Goal: Task Accomplishment & Management: Manage account settings

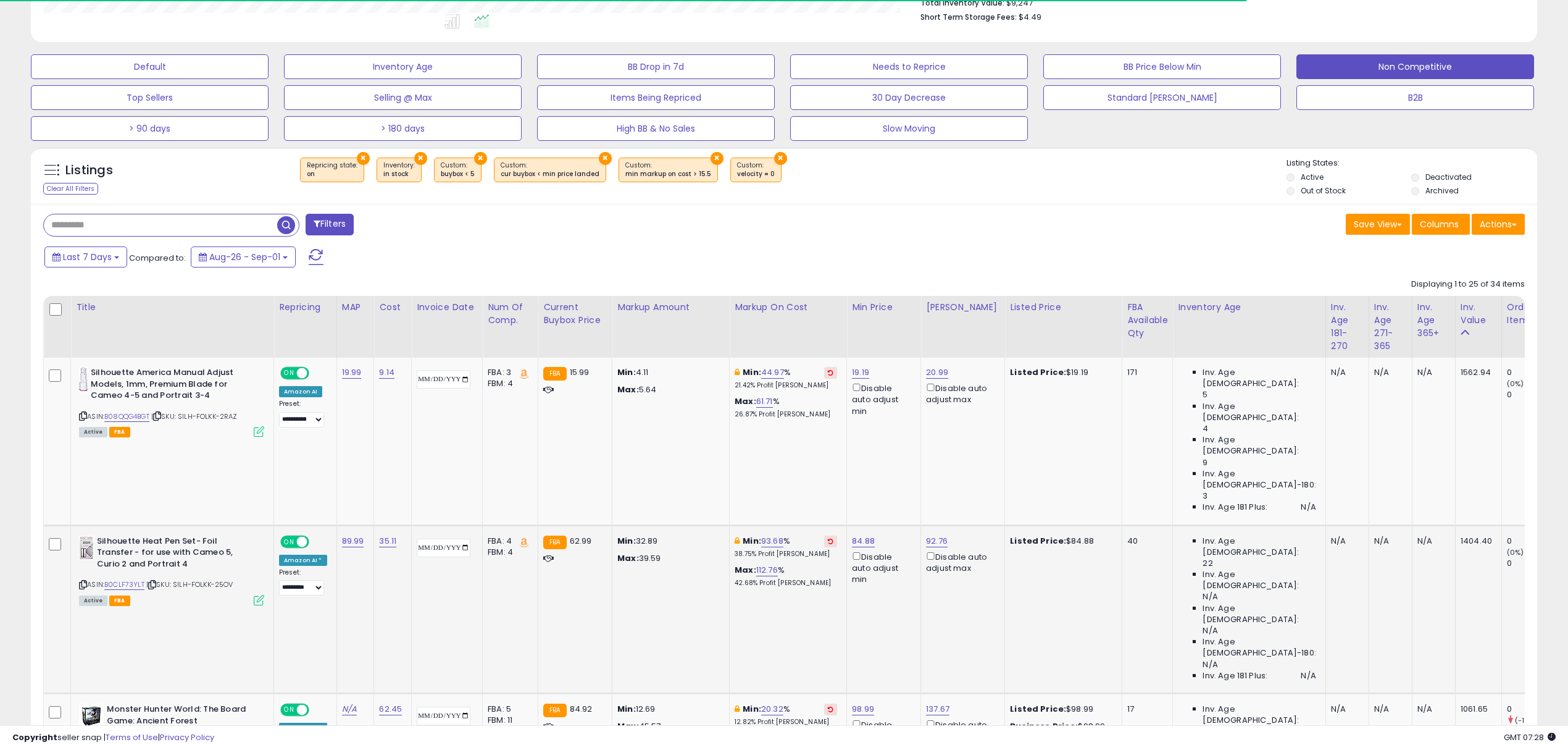
scroll to position [382, 0]
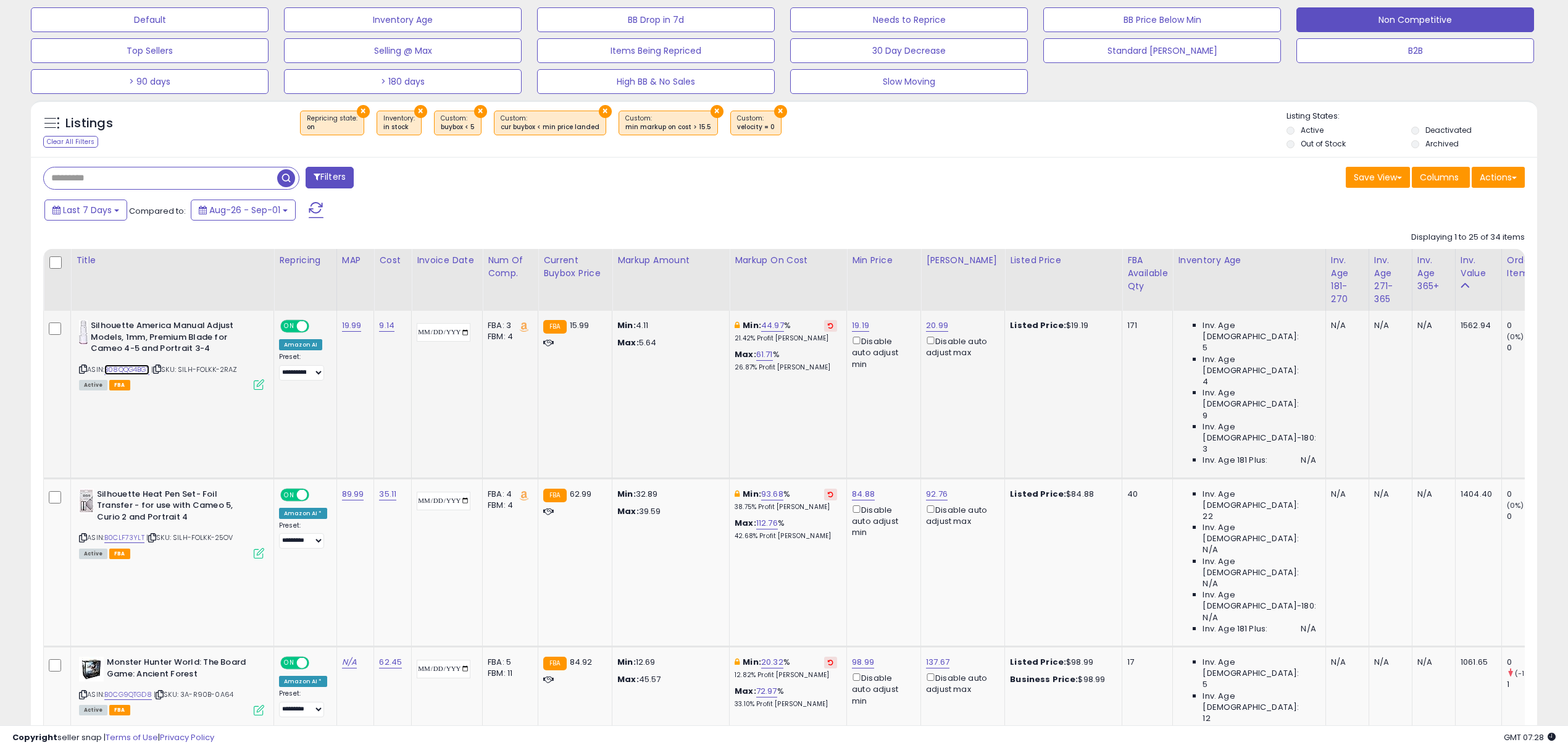
click at [121, 366] on link "B08QQG4BGT" at bounding box center [127, 369] width 45 height 10
click at [784, 322] on link "44.97" at bounding box center [772, 325] width 23 height 12
drag, startPoint x: 742, startPoint y: 285, endPoint x: 626, endPoint y: 275, distance: 116.4
click at [869, 327] on link "19.19" at bounding box center [860, 325] width 17 height 12
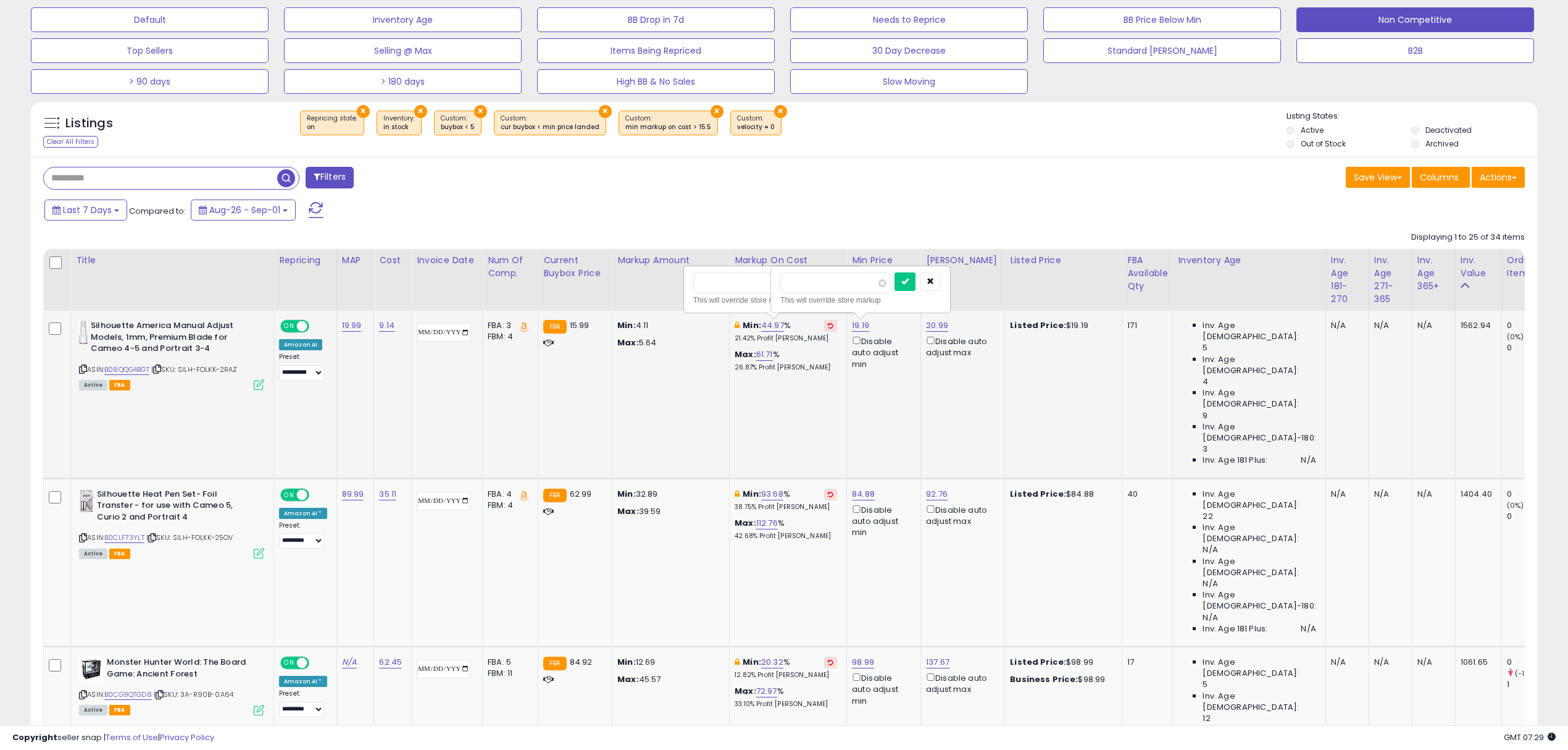
drag, startPoint x: 791, startPoint y: 282, endPoint x: 922, endPoint y: 269, distance: 131.6
click at [884, 270] on div "***** This will override store markup" at bounding box center [860, 289] width 178 height 45
type input "*****"
click button "submit" at bounding box center [905, 281] width 21 height 19
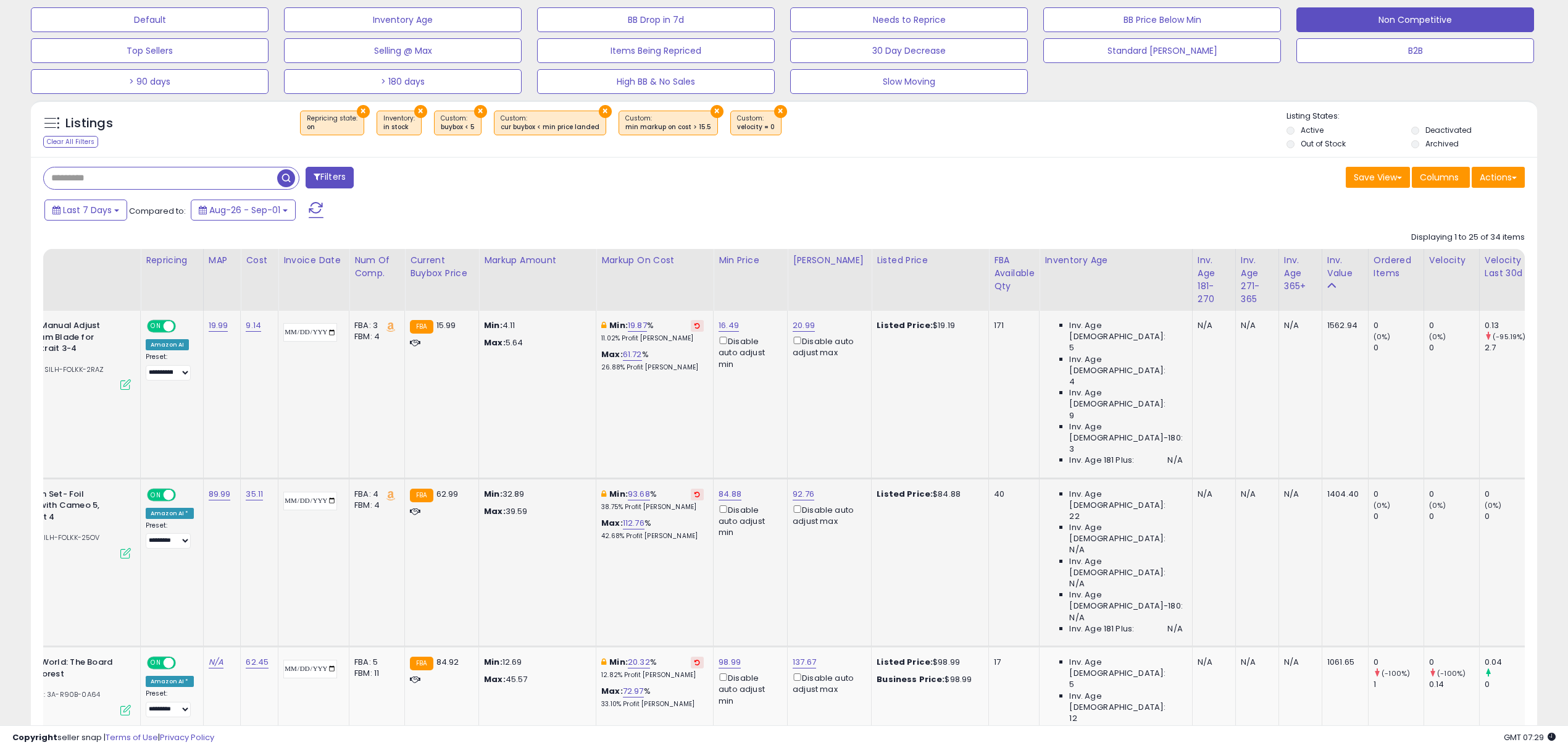
scroll to position [0, 294]
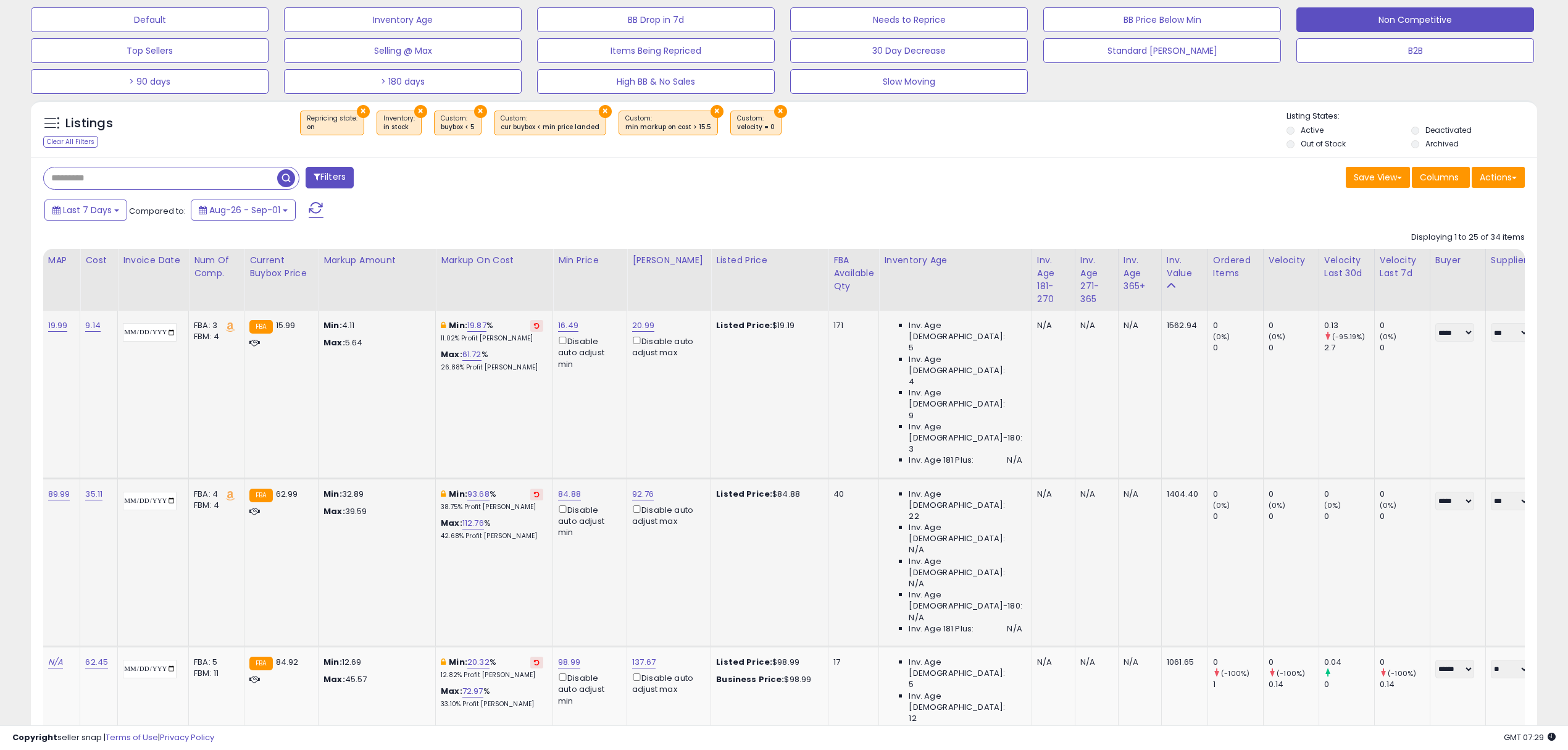
drag, startPoint x: 867, startPoint y: 476, endPoint x: 941, endPoint y: 472, distance: 74.1
drag, startPoint x: 1269, startPoint y: 437, endPoint x: 1148, endPoint y: 445, distance: 121.3
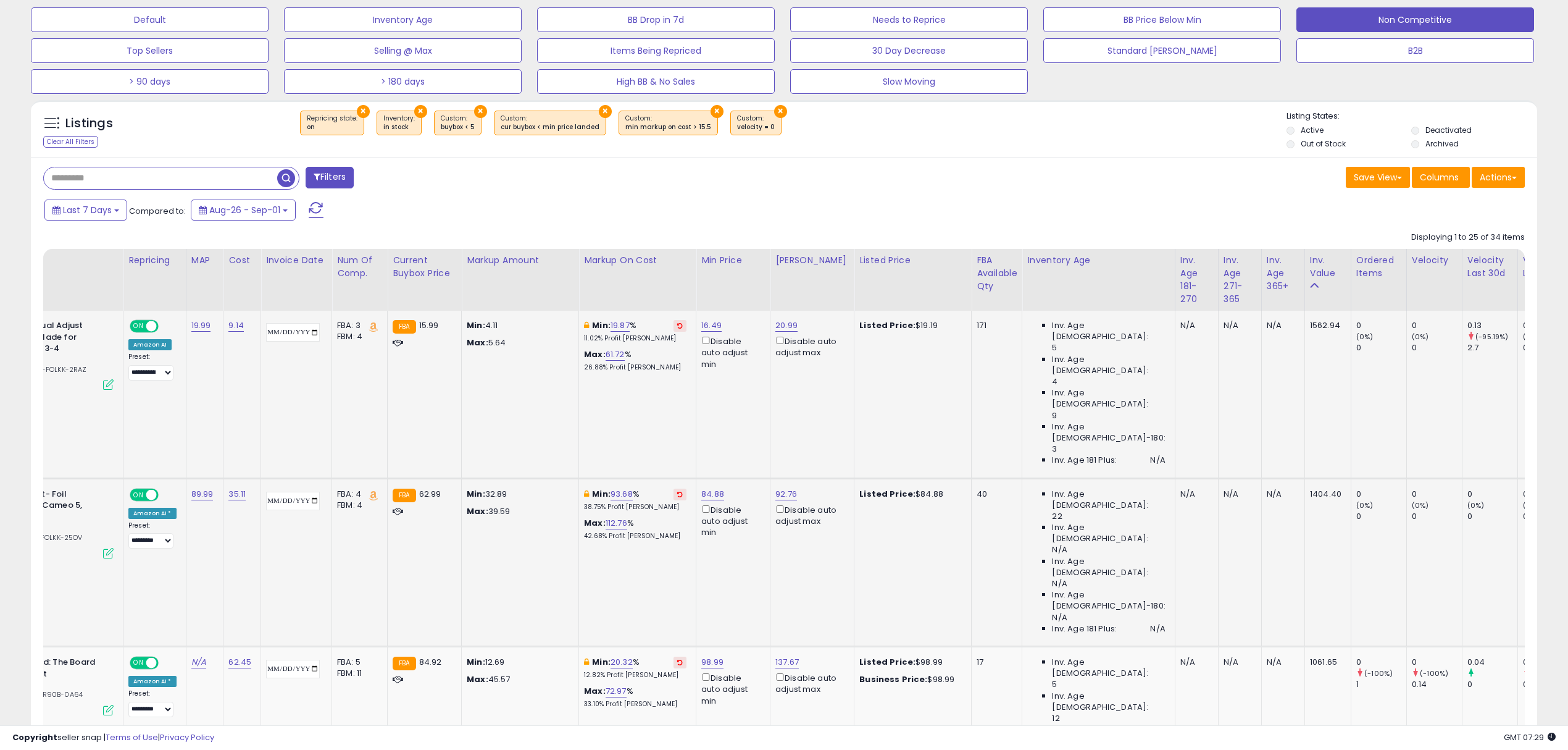
scroll to position [0, 71]
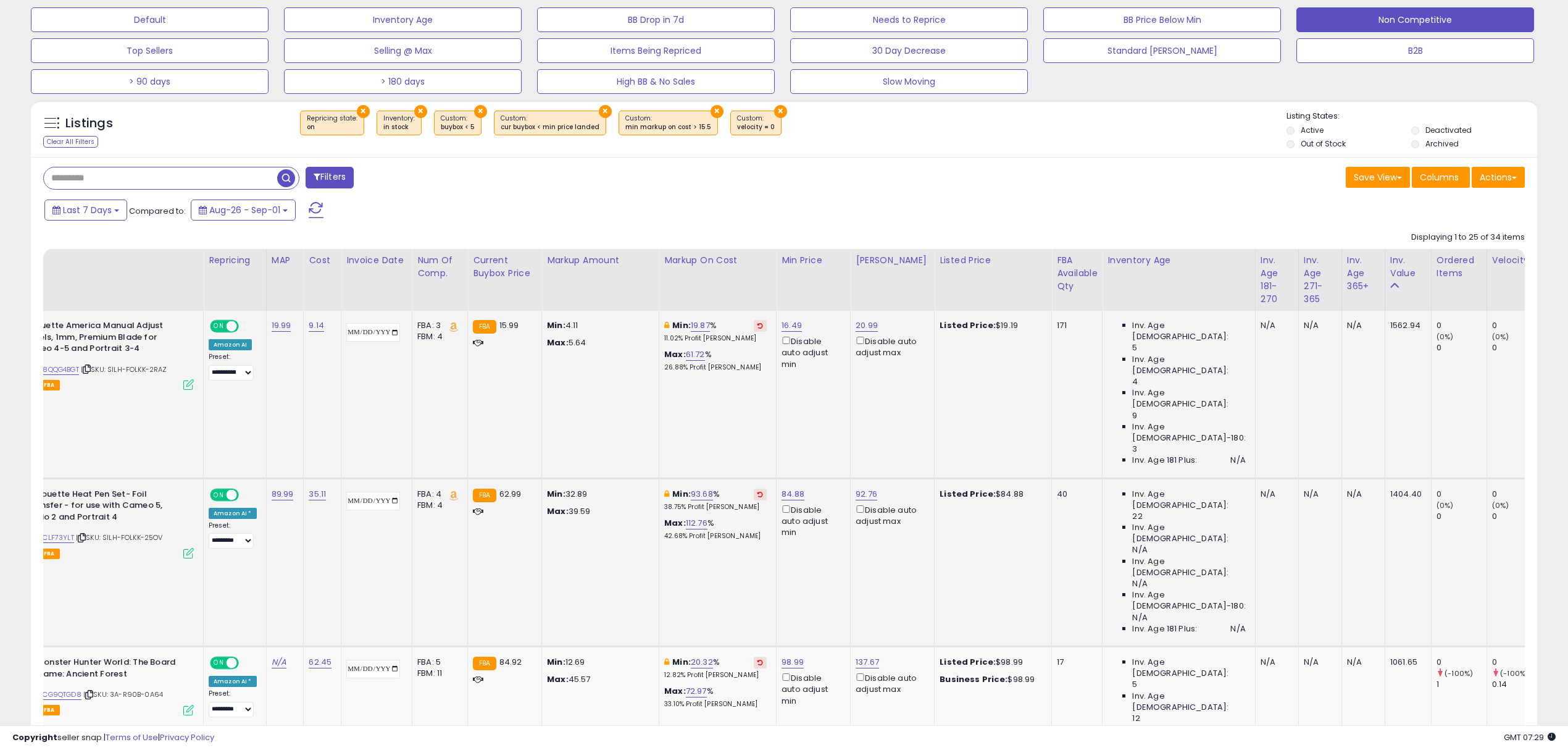
drag, startPoint x: 1134, startPoint y: 457, endPoint x: 1065, endPoint y: 459, distance: 69.0
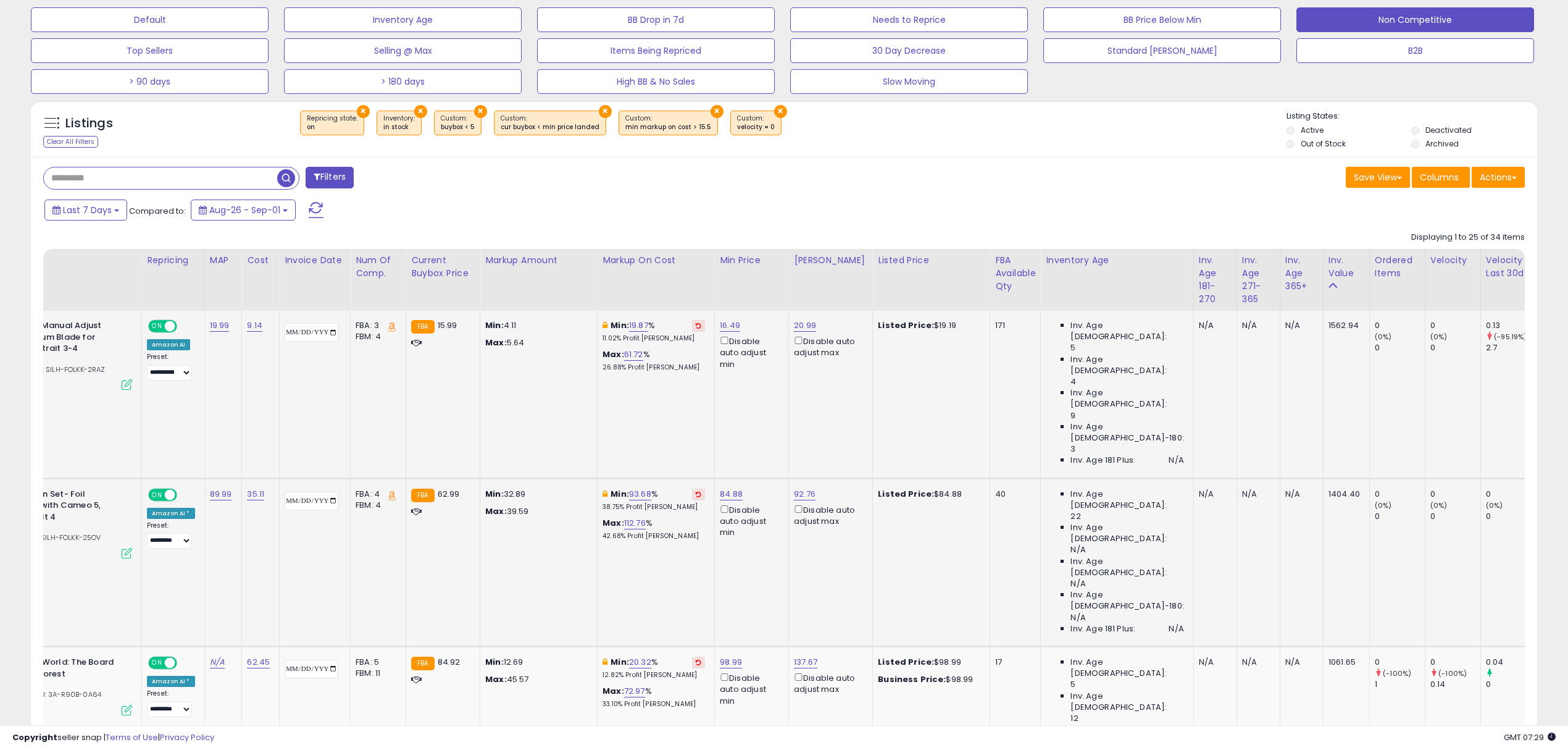
drag, startPoint x: 1112, startPoint y: 458, endPoint x: 1153, endPoint y: 454, distance: 41.2
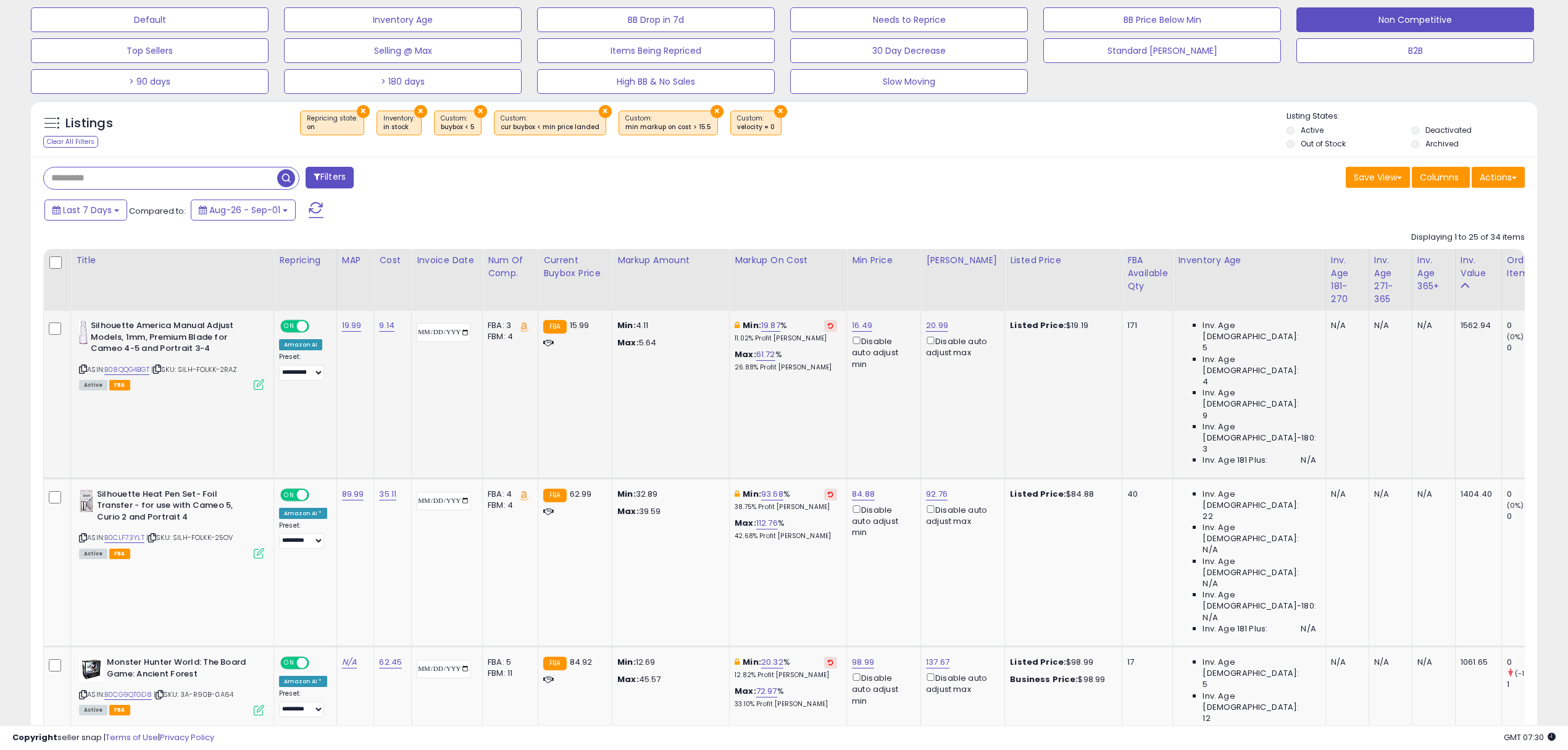
drag, startPoint x: 527, startPoint y: 338, endPoint x: 426, endPoint y: 338, distance: 101.0
click at [83, 368] on icon at bounding box center [83, 369] width 8 height 6
click at [780, 327] on link "19.87" at bounding box center [771, 325] width 19 height 12
drag, startPoint x: 746, startPoint y: 285, endPoint x: 671, endPoint y: 280, distance: 75.2
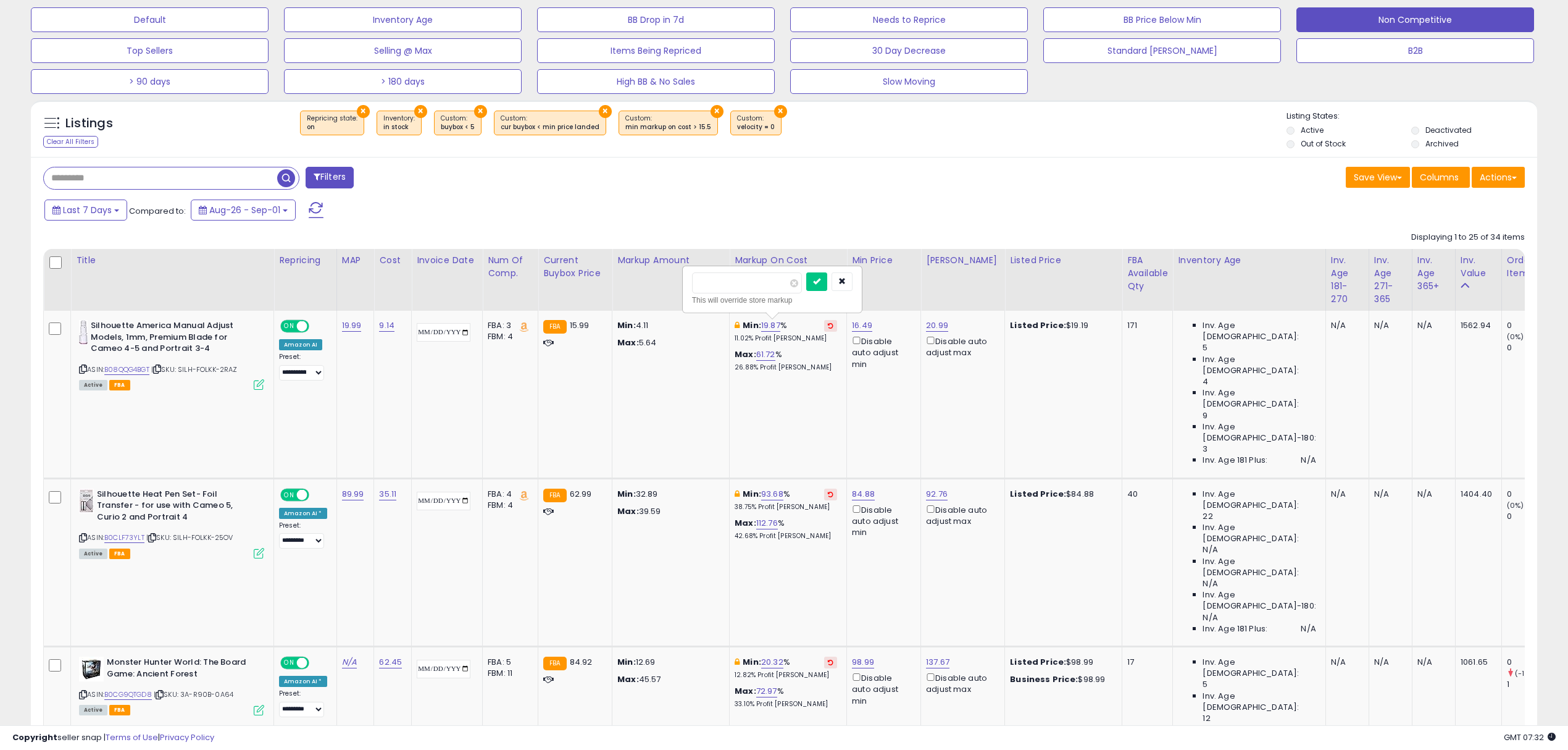
type input "**"
click button "submit" at bounding box center [816, 281] width 21 height 19
click at [872, 325] on link "15.96" at bounding box center [862, 325] width 20 height 12
type input "*****"
click button "submit" at bounding box center [906, 281] width 21 height 19
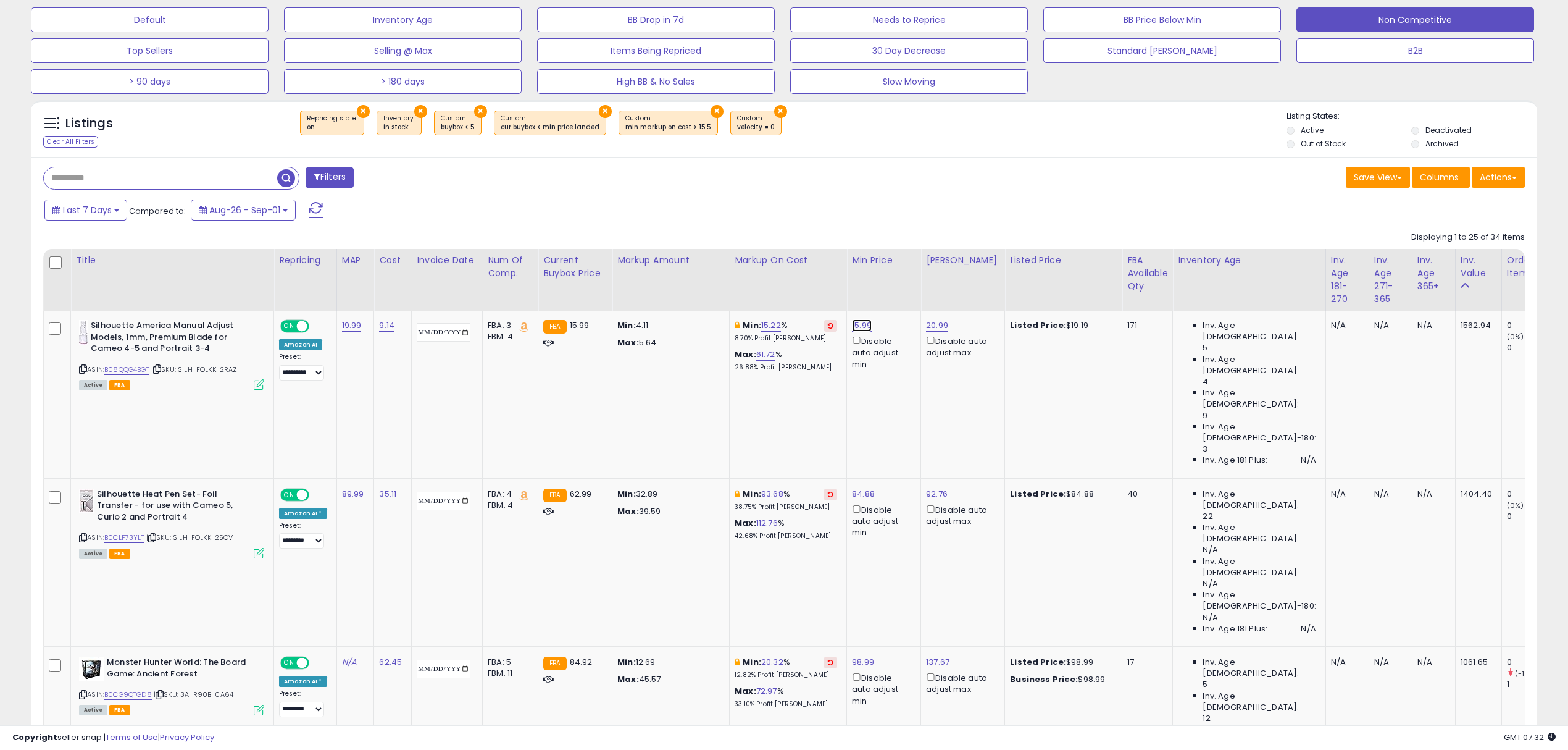
click at [872, 326] on link "15.99" at bounding box center [862, 325] width 20 height 12
click at [796, 287] on input "*****" at bounding box center [836, 283] width 110 height 21
type input "*****"
click button "submit" at bounding box center [906, 281] width 21 height 19
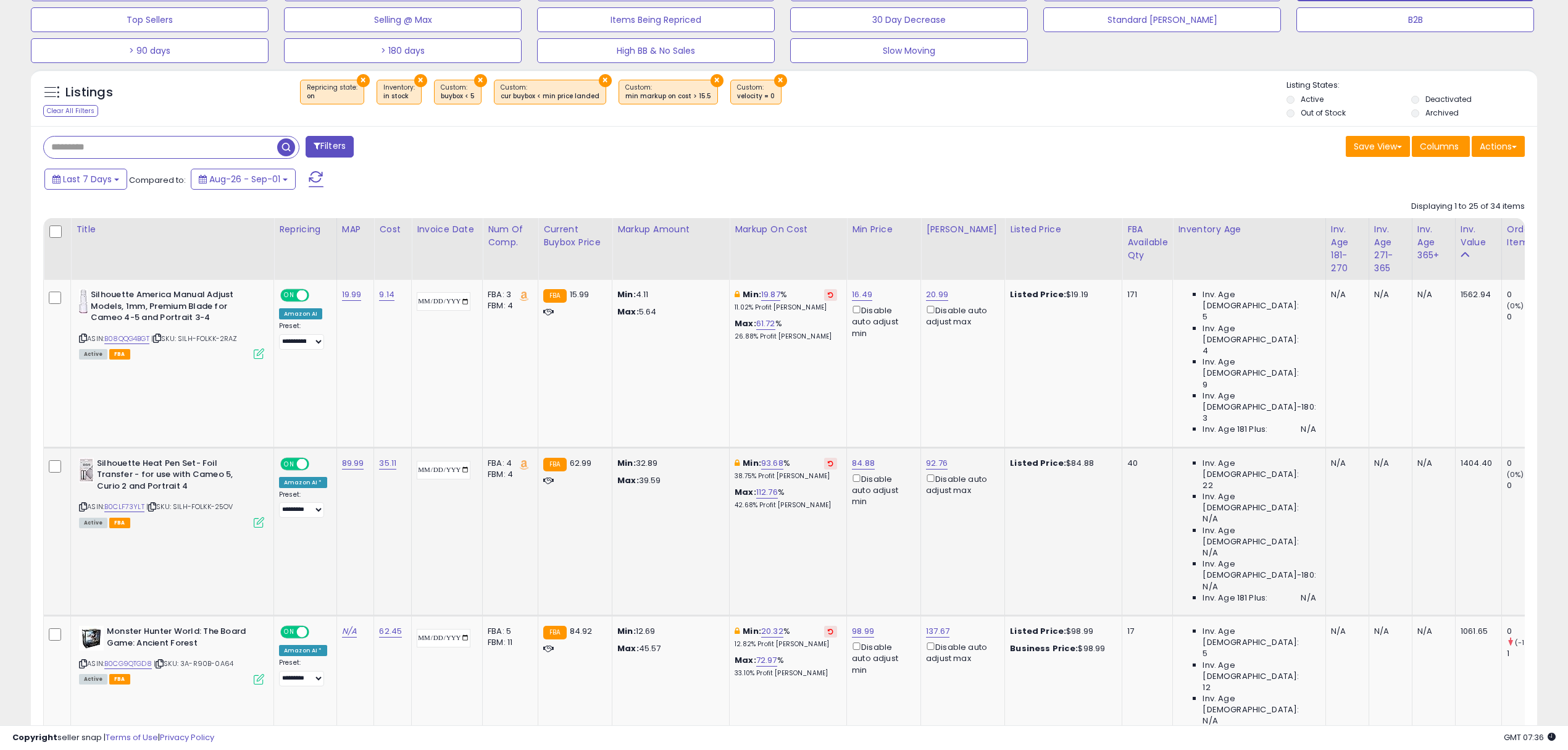
scroll to position [465, 0]
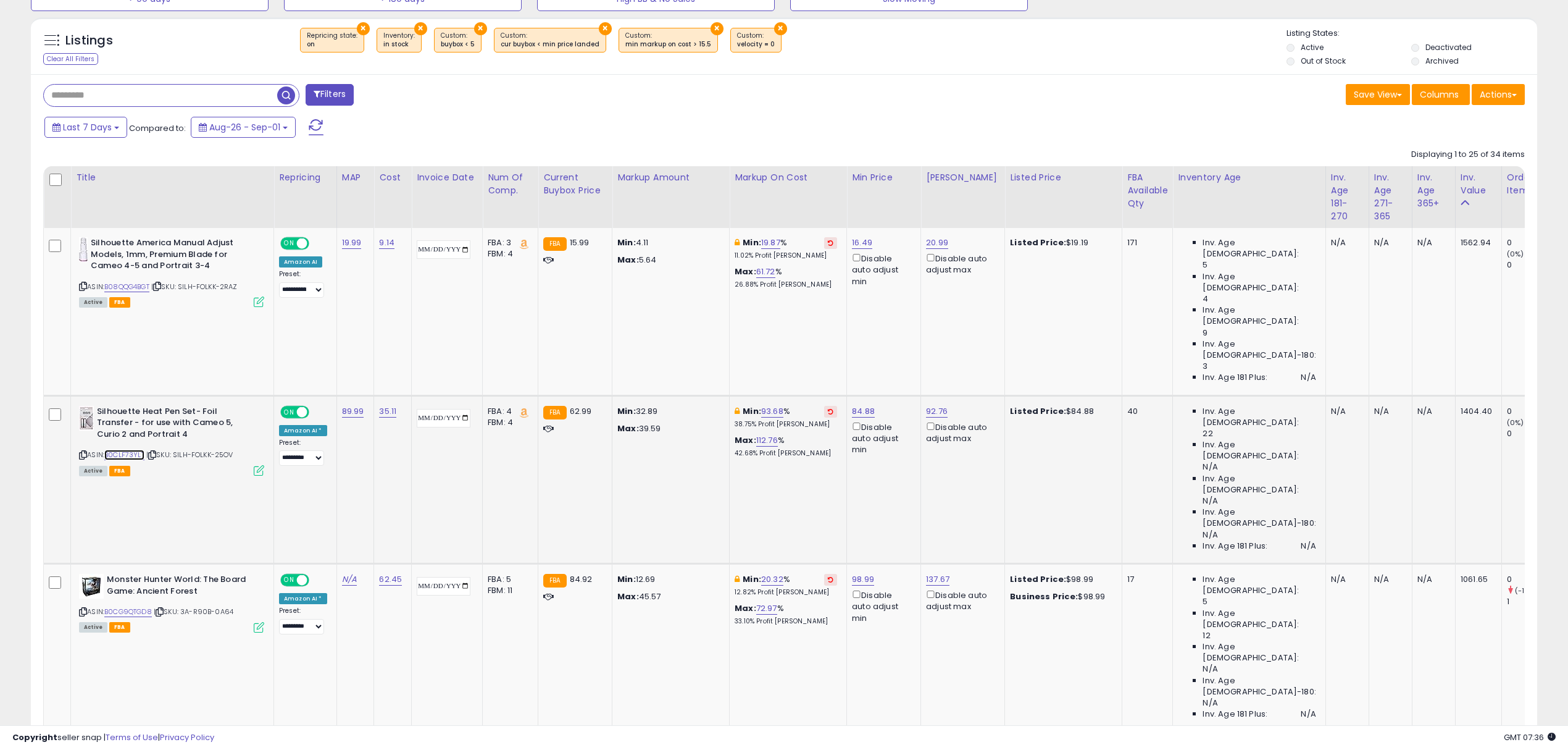
click at [131, 450] on link "B0CLF73YLT" at bounding box center [124, 455] width 40 height 10
click at [875, 405] on link "84.88" at bounding box center [863, 411] width 23 height 12
drag, startPoint x: 774, startPoint y: 277, endPoint x: 799, endPoint y: 303, distance: 36.1
type input "*****"
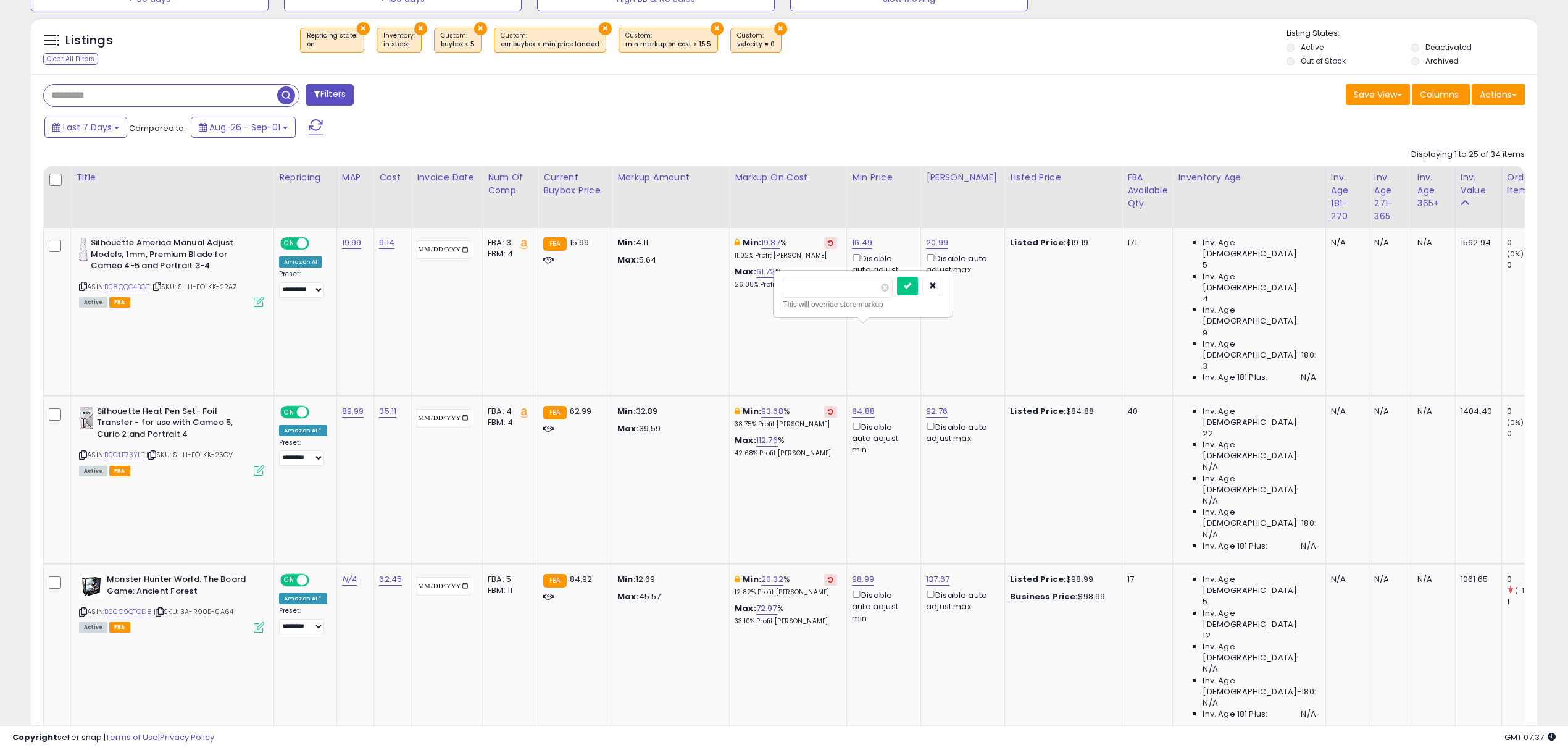
click button "submit" at bounding box center [908, 286] width 21 height 19
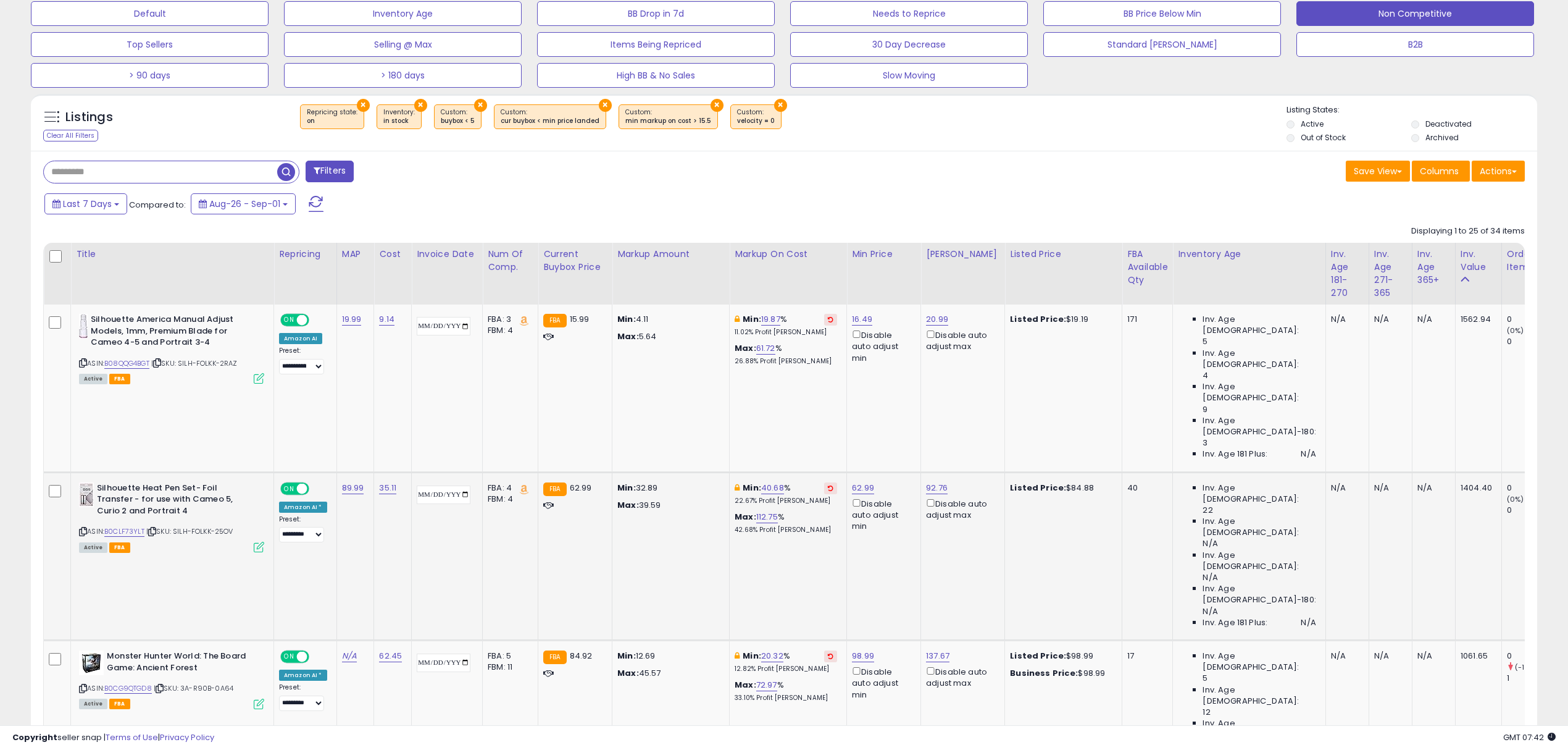
scroll to position [576, 0]
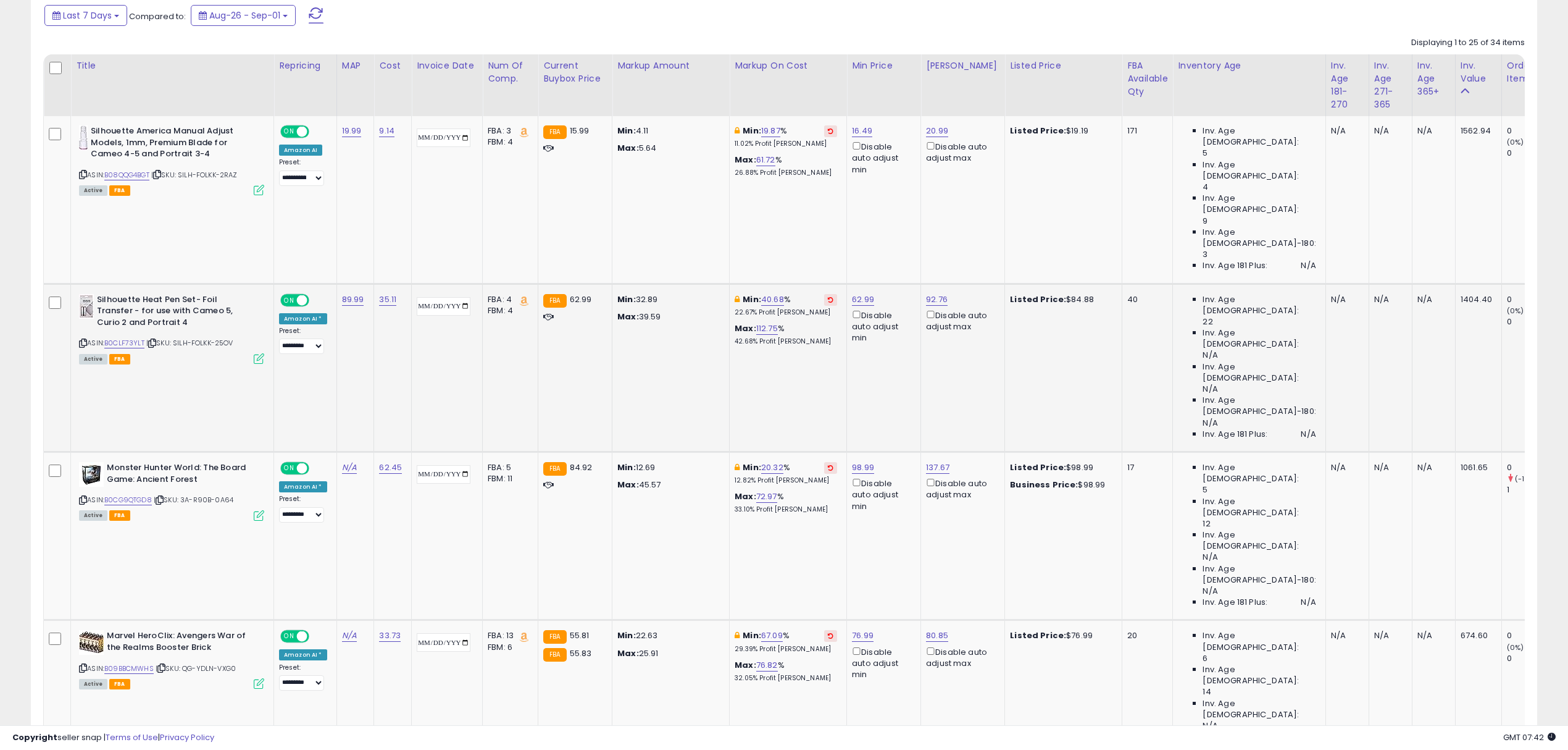
click at [82, 340] on icon at bounding box center [83, 343] width 8 height 6
click at [121, 338] on link "B0CLF73YLT" at bounding box center [124, 343] width 40 height 10
click at [873, 132] on link "16.49" at bounding box center [862, 131] width 20 height 12
drag, startPoint x: 796, startPoint y: 91, endPoint x: 845, endPoint y: 87, distance: 49.2
click at [845, 87] on input "*****" at bounding box center [836, 88] width 110 height 21
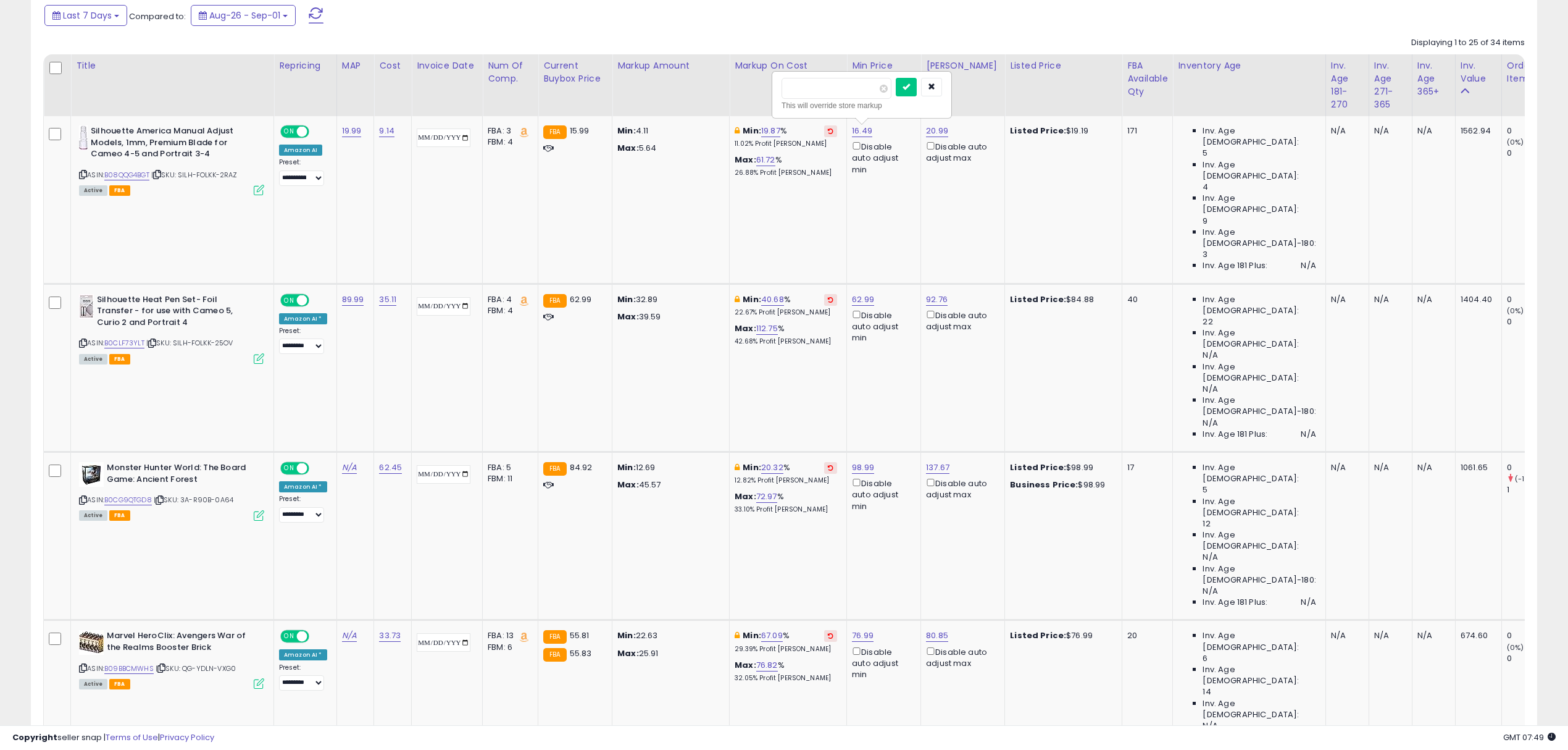
type input "*****"
click at [896, 78] on button "submit" at bounding box center [906, 87] width 21 height 19
click at [873, 293] on link "62.99" at bounding box center [863, 299] width 22 height 12
click at [911, 177] on icon "submit" at bounding box center [907, 173] width 7 height 7
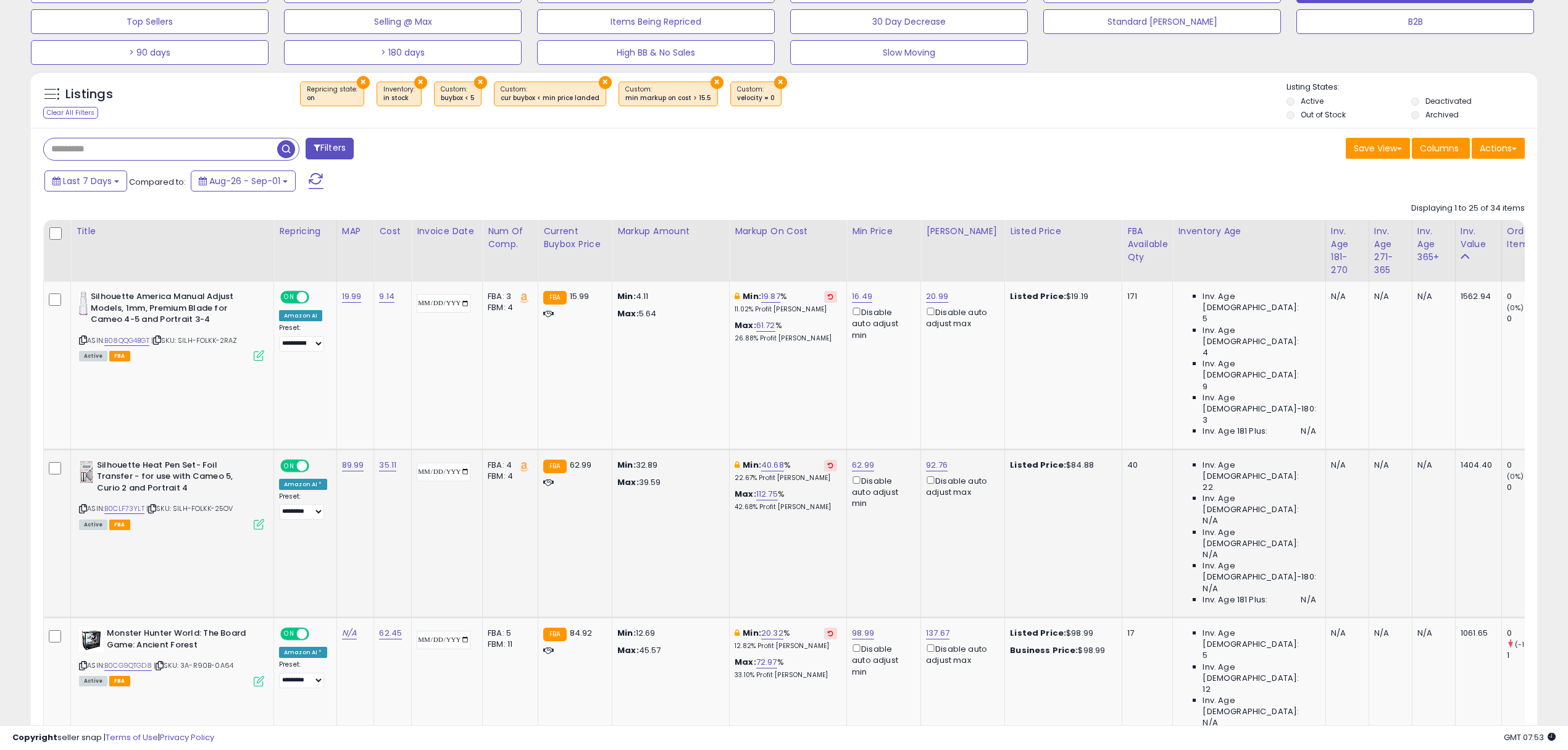
scroll to position [412, 0]
click at [354, 297] on link "19.99" at bounding box center [352, 296] width 20 height 12
drag, startPoint x: 329, startPoint y: 270, endPoint x: 223, endPoint y: 265, distance: 106.1
click at [315, 268] on input "*****" at bounding box center [314, 265] width 110 height 21
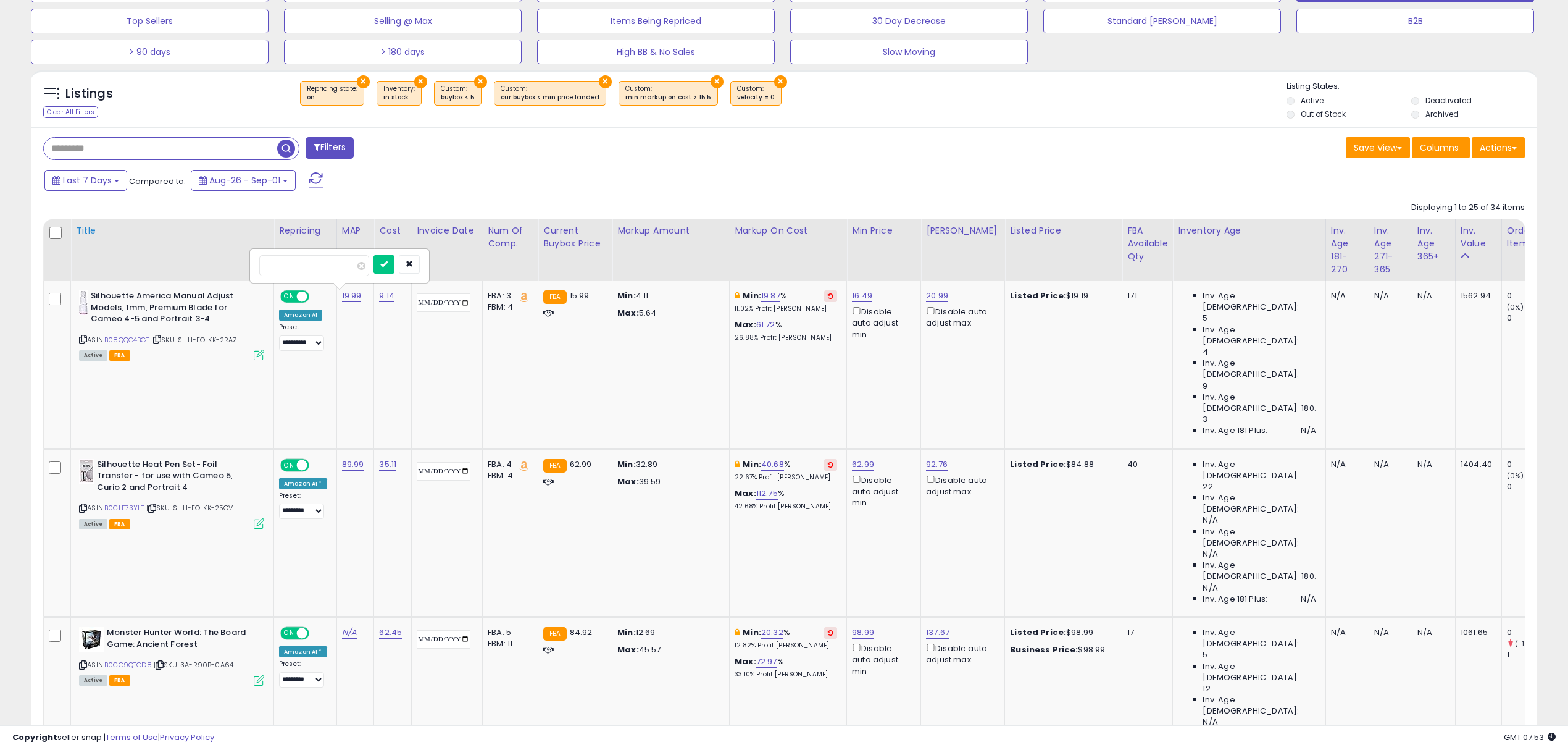
drag, startPoint x: 320, startPoint y: 268, endPoint x: 217, endPoint y: 268, distance: 103.0
type input "*****"
click button "submit" at bounding box center [384, 264] width 21 height 19
click at [349, 458] on link "89.99" at bounding box center [353, 464] width 22 height 12
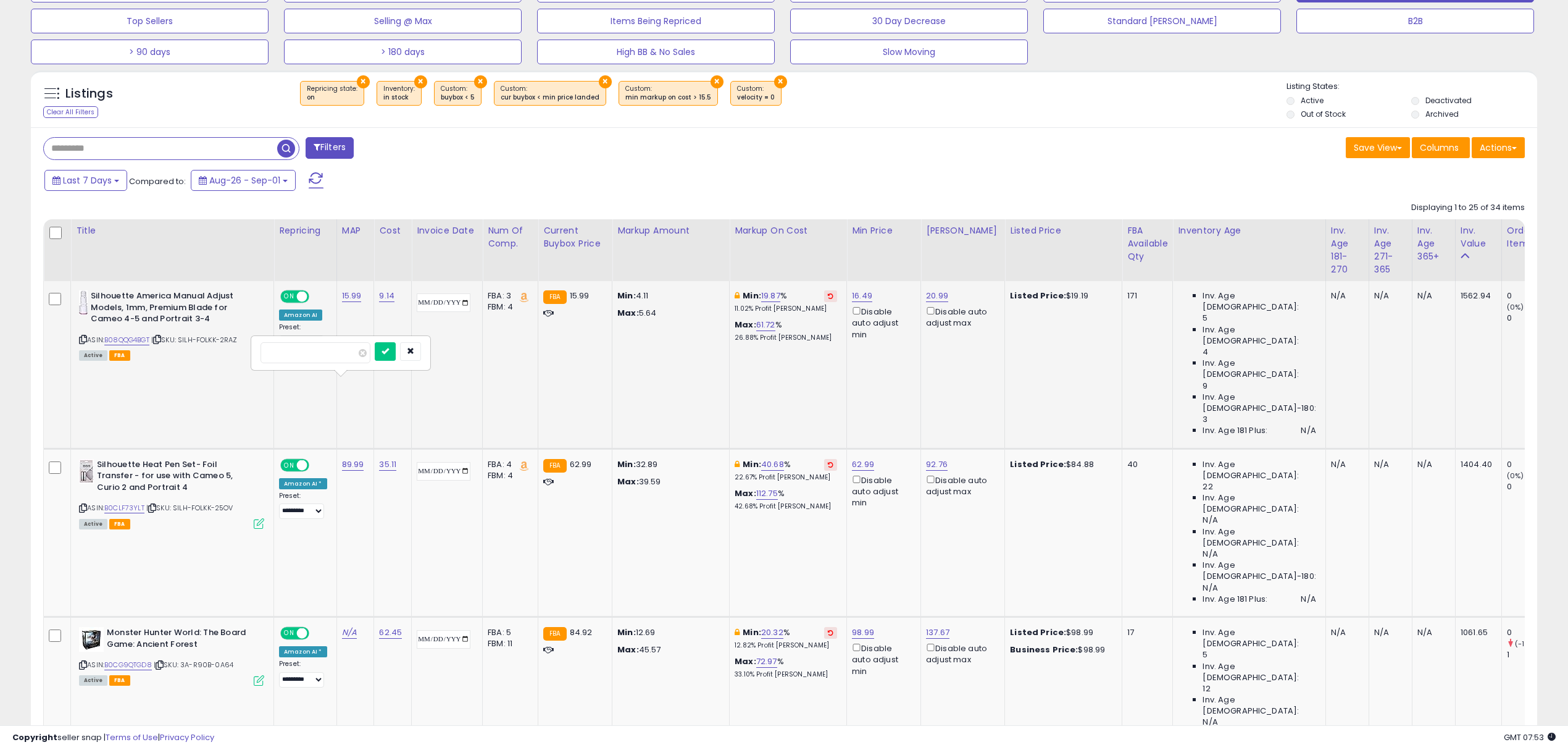
drag, startPoint x: 327, startPoint y: 357, endPoint x: 242, endPoint y: 351, distance: 85.2
click at [270, 352] on input "*****" at bounding box center [316, 353] width 110 height 21
drag, startPoint x: 278, startPoint y: 352, endPoint x: 245, endPoint y: 349, distance: 33.1
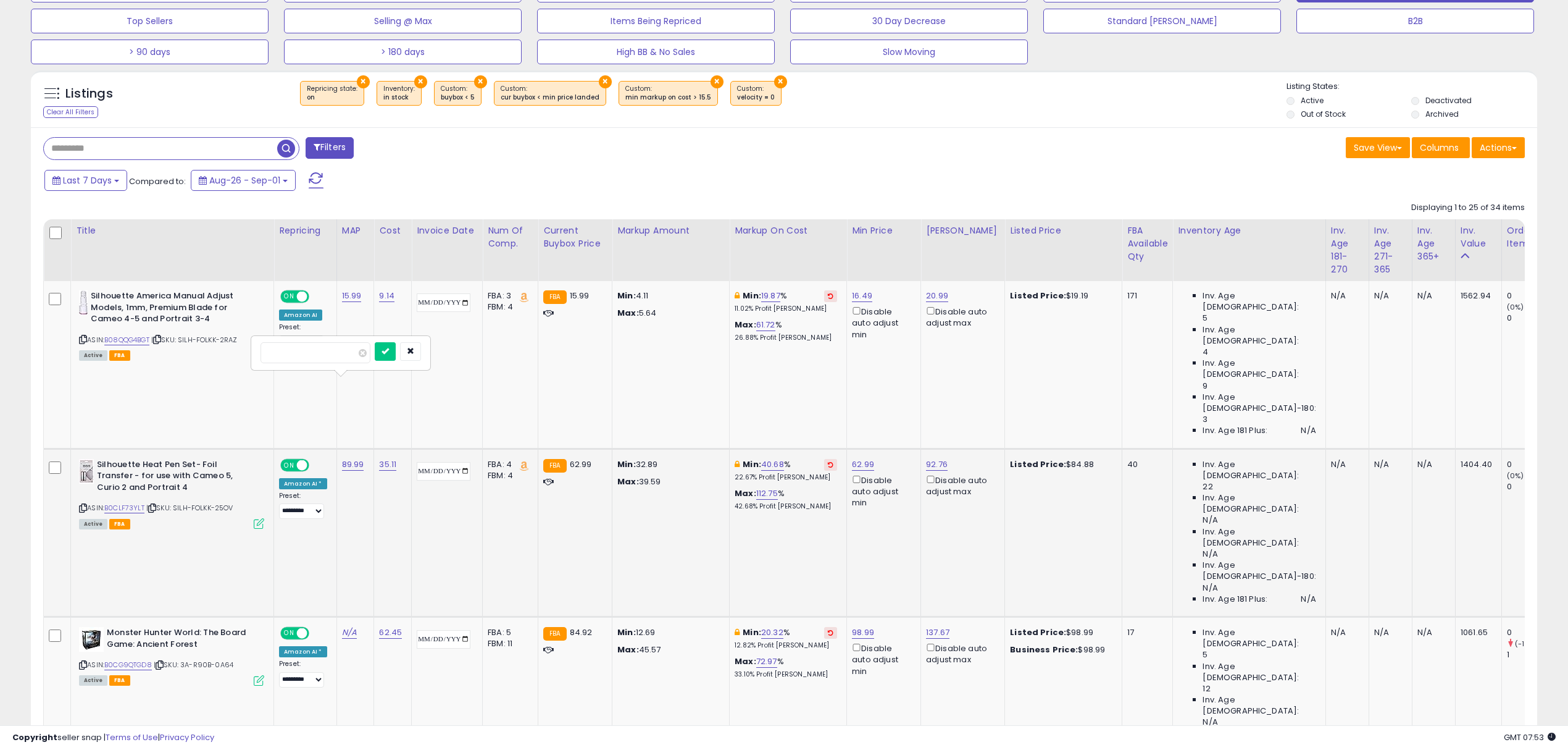
type input "*****"
click button "submit" at bounding box center [385, 351] width 21 height 19
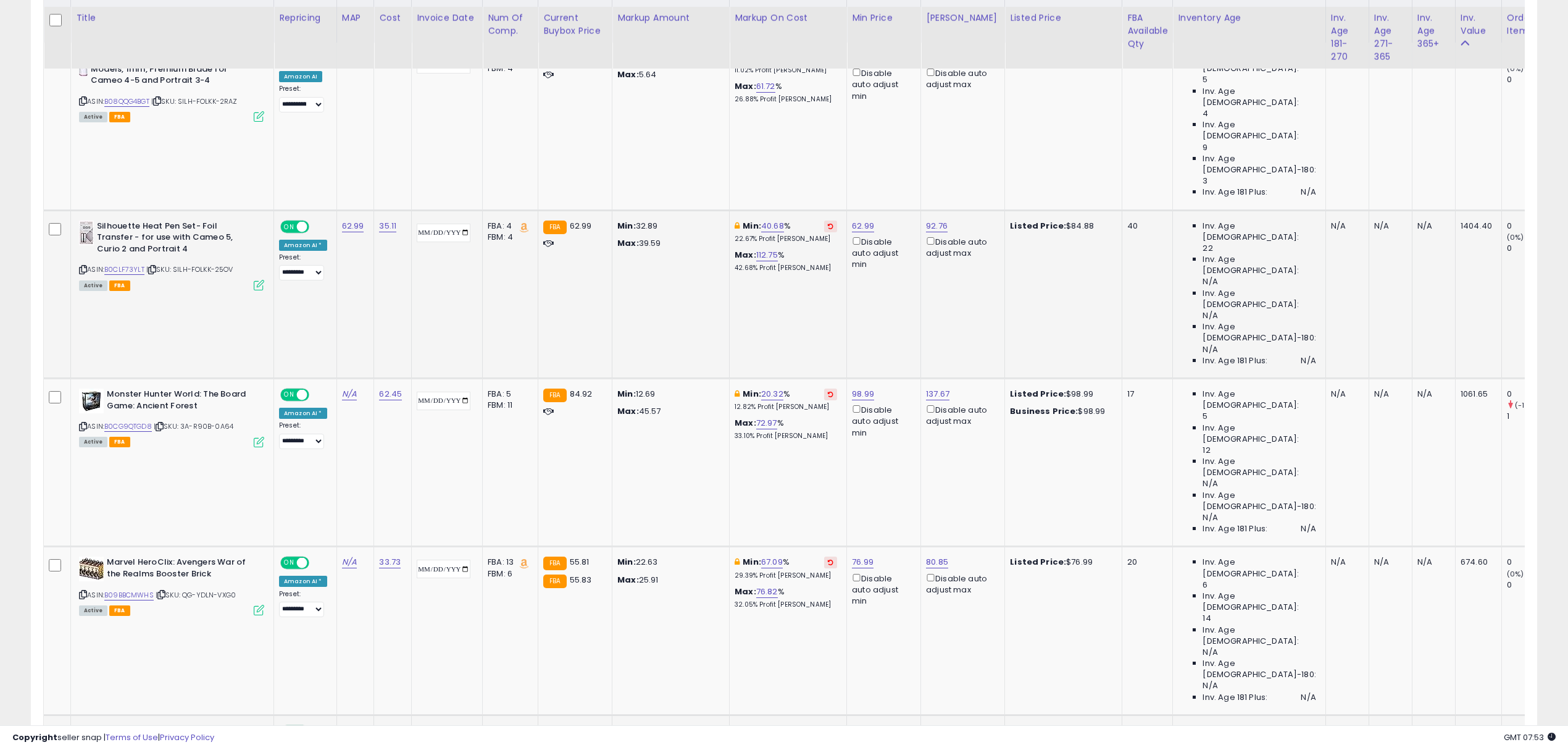
scroll to position [658, 0]
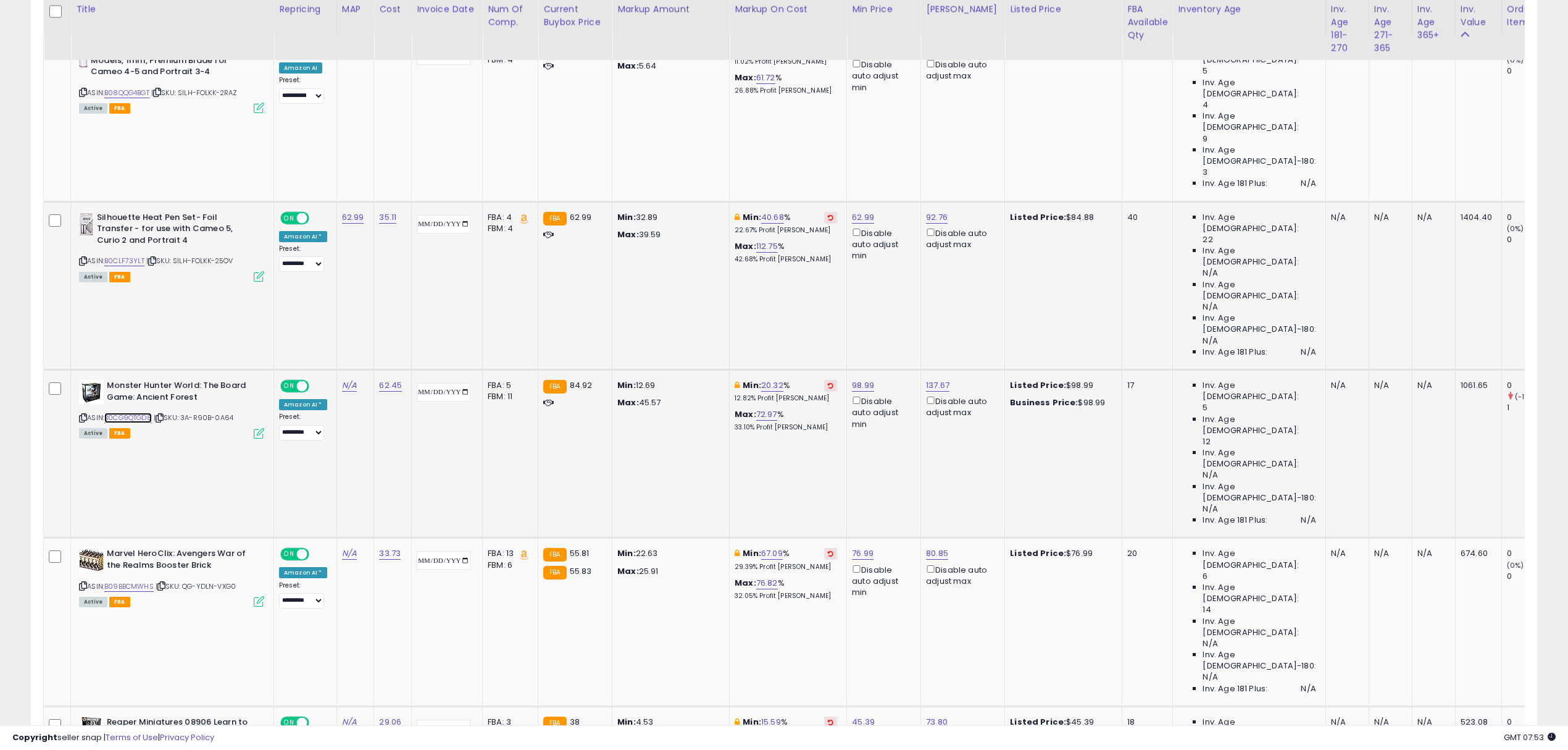
click at [134, 413] on link "B0CG9QTGD8" at bounding box center [127, 418] width 47 height 10
click at [127, 413] on link "B0CG9QTGD8" at bounding box center [127, 418] width 47 height 10
click at [149, 581] on link "B09BBCMWHS" at bounding box center [129, 586] width 49 height 10
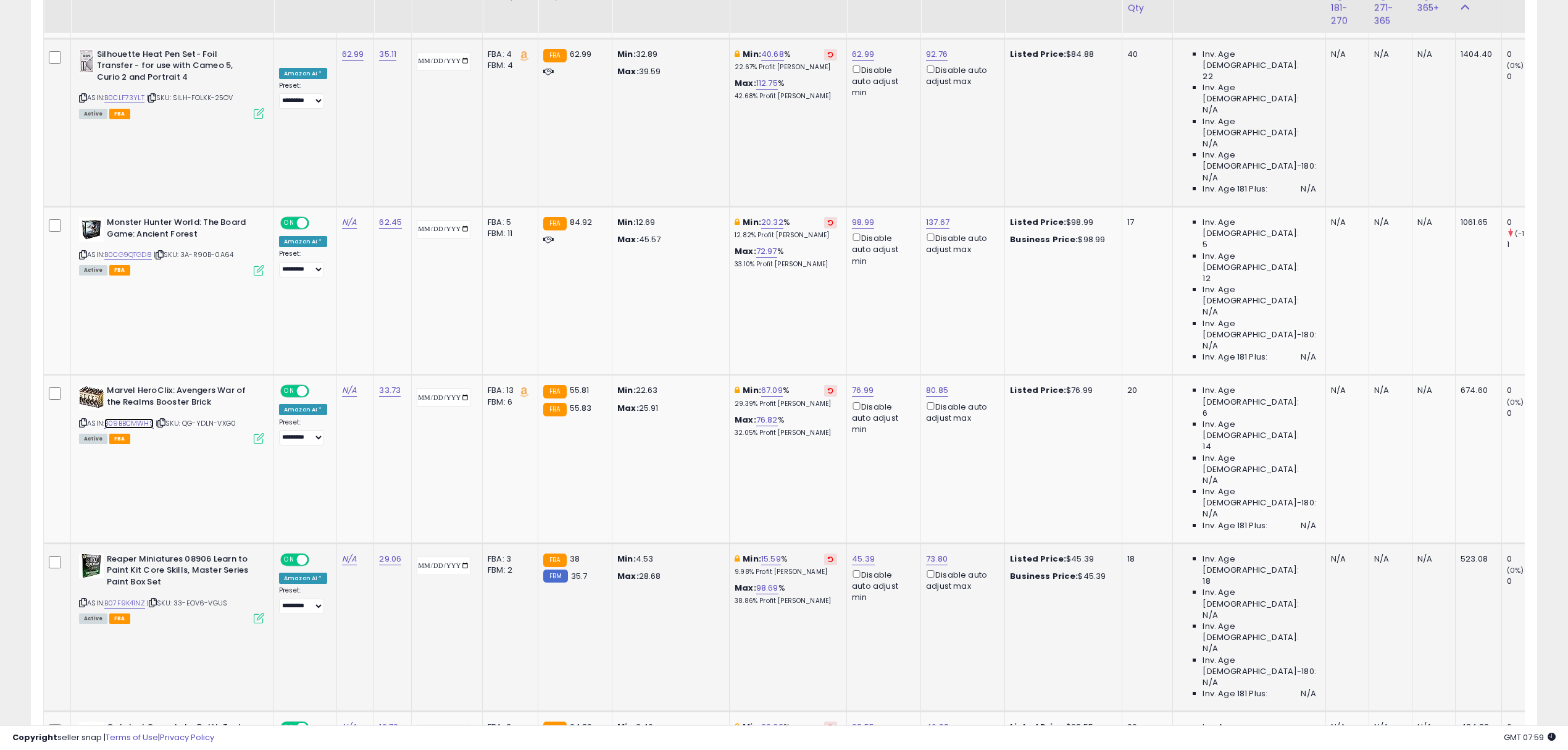
scroll to position [823, 0]
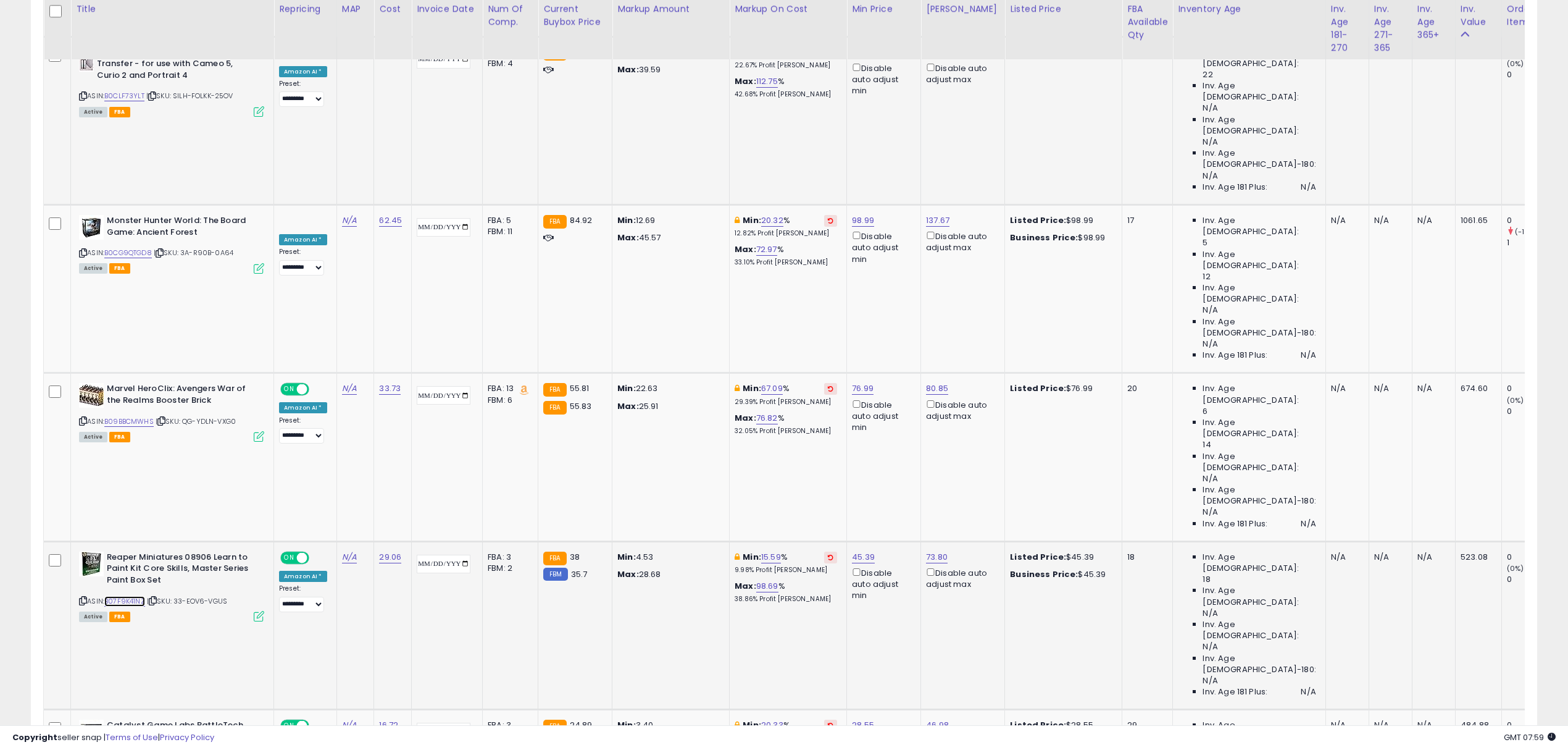
click at [129, 596] on link "B07F9K41NZ" at bounding box center [124, 601] width 41 height 10
click at [781, 551] on link "15.59" at bounding box center [771, 557] width 20 height 12
drag, startPoint x: 732, startPoint y: 174, endPoint x: 636, endPoint y: 161, distance: 96.9
type input "*"
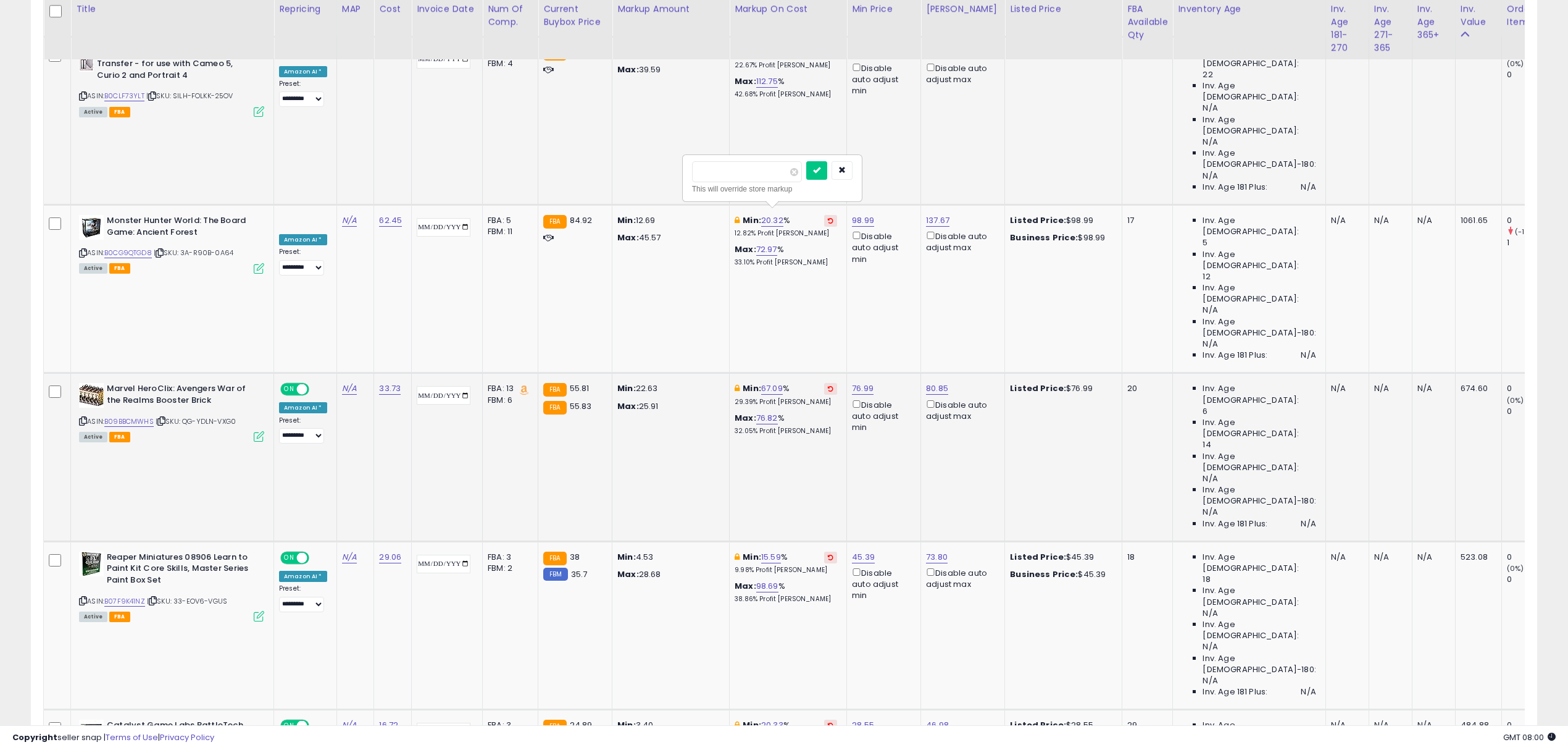
click button "submit" at bounding box center [816, 170] width 21 height 19
click at [783, 719] on link "20.33" at bounding box center [772, 725] width 22 height 12
drag, startPoint x: 726, startPoint y: 265, endPoint x: 646, endPoint y: 252, distance: 81.0
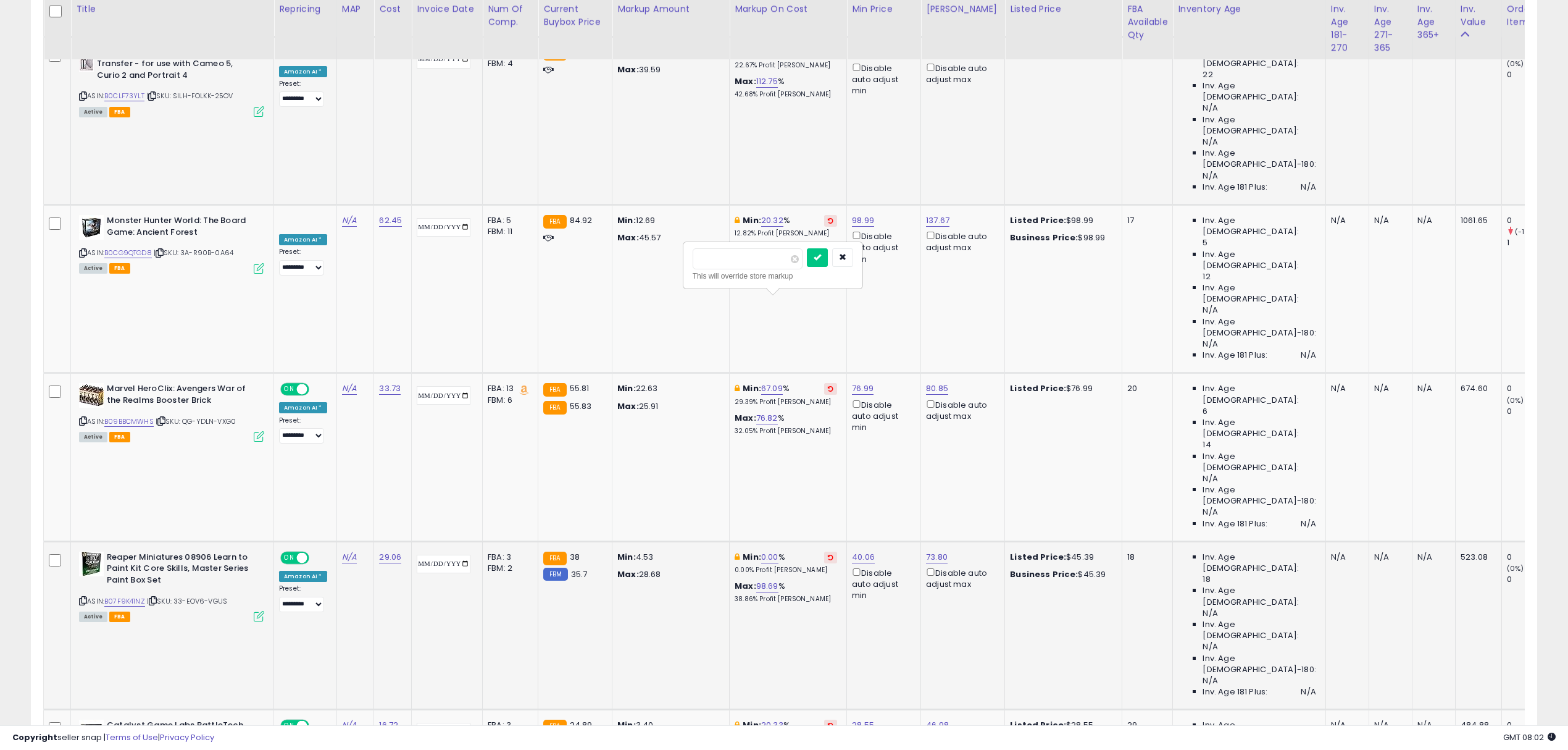
type input "**"
click button "submit" at bounding box center [817, 258] width 21 height 19
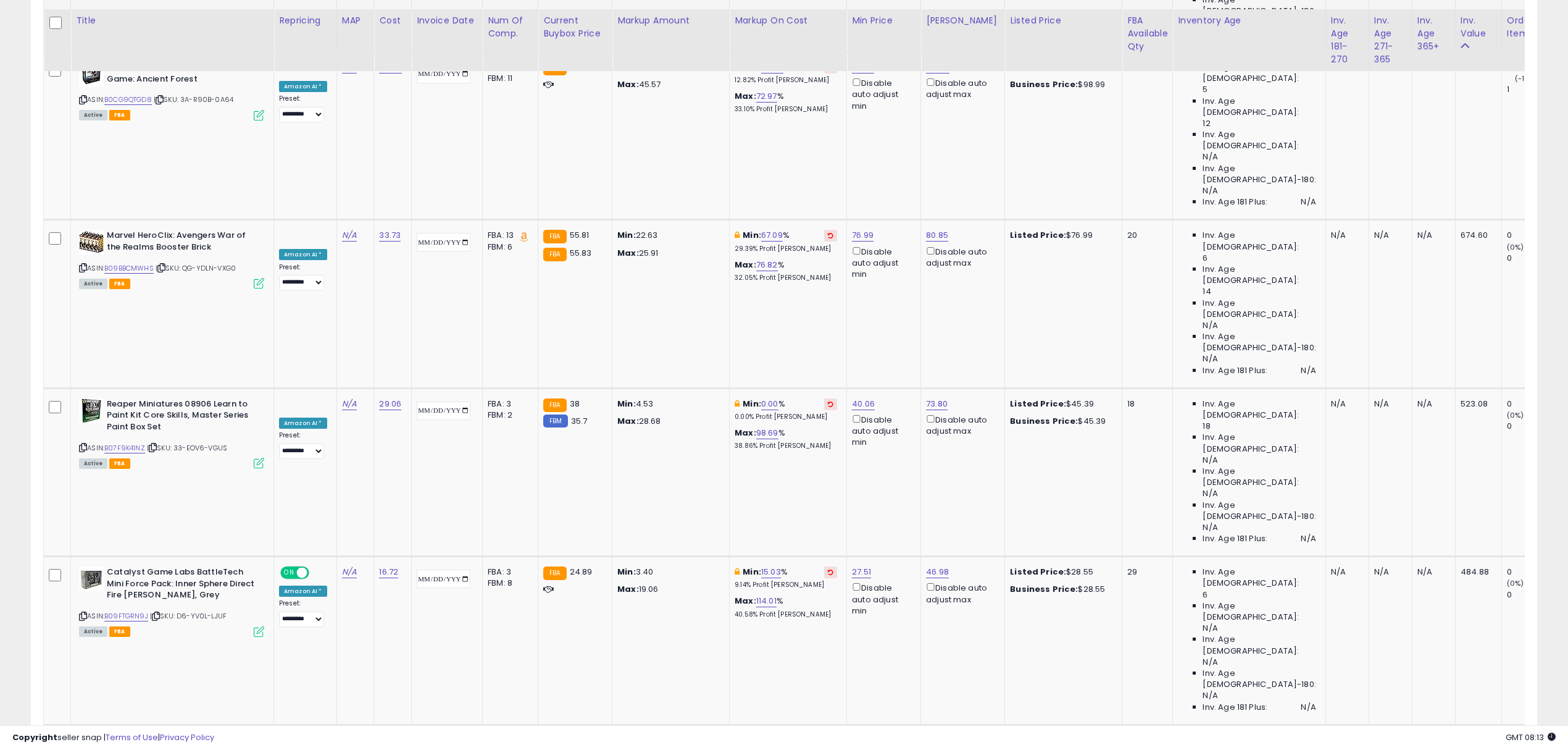
scroll to position [988, 0]
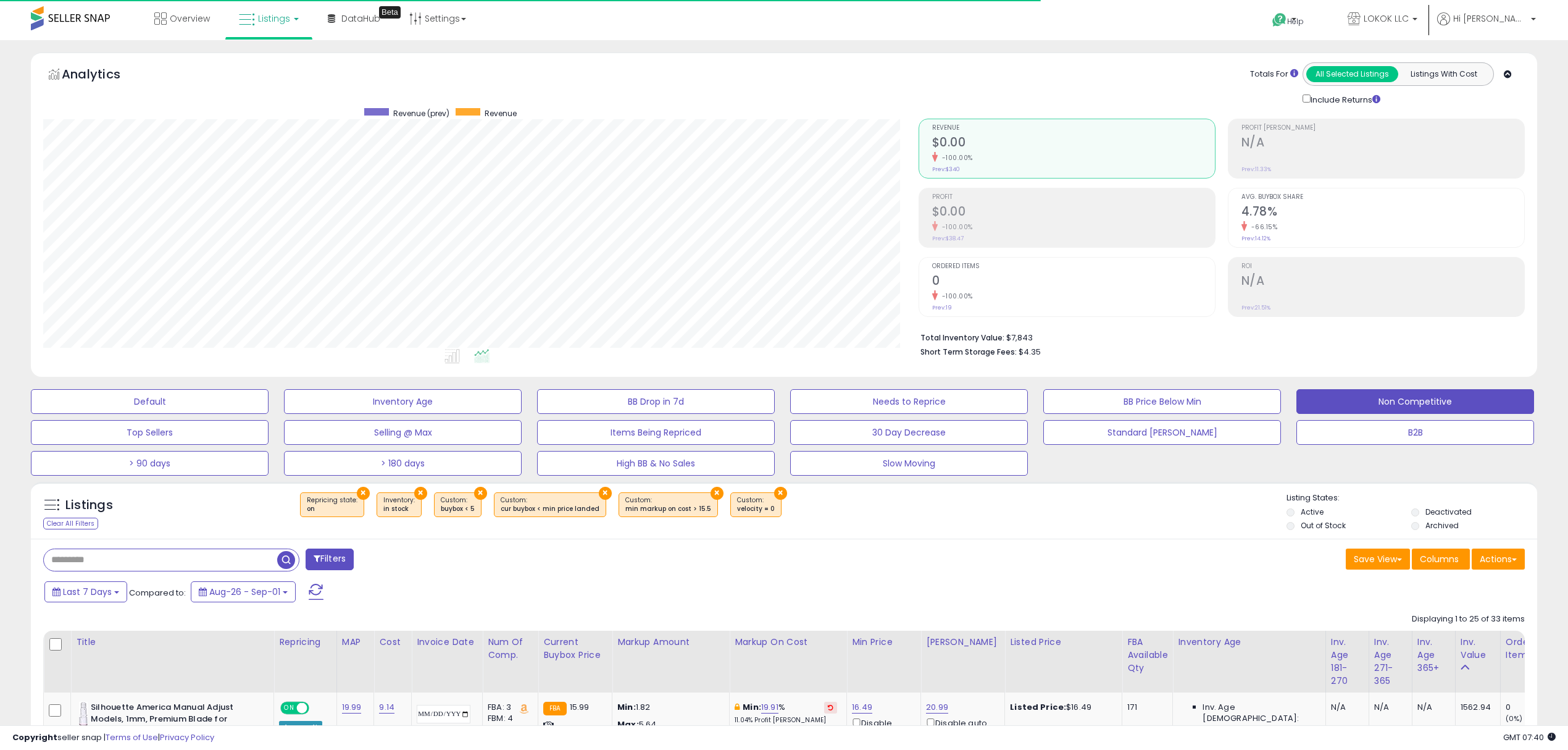
scroll to position [252, 875]
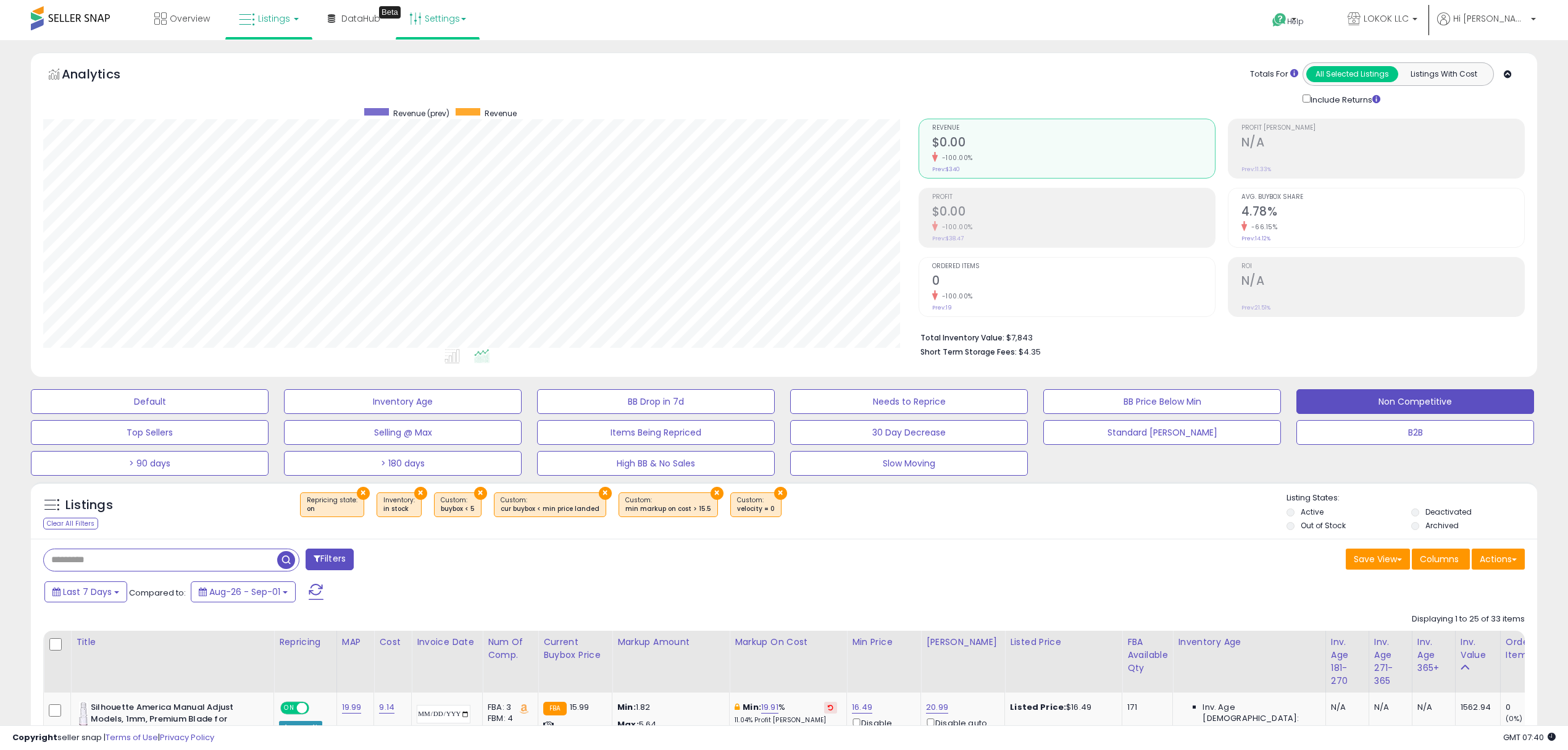
click at [448, 21] on link "Settings" at bounding box center [437, 18] width 75 height 37
click at [433, 54] on li "Store settings" at bounding box center [448, 63] width 91 height 31
click at [447, 22] on link "Settings" at bounding box center [437, 18] width 75 height 37
click at [433, 64] on link "Store settings" at bounding box center [440, 63] width 56 height 12
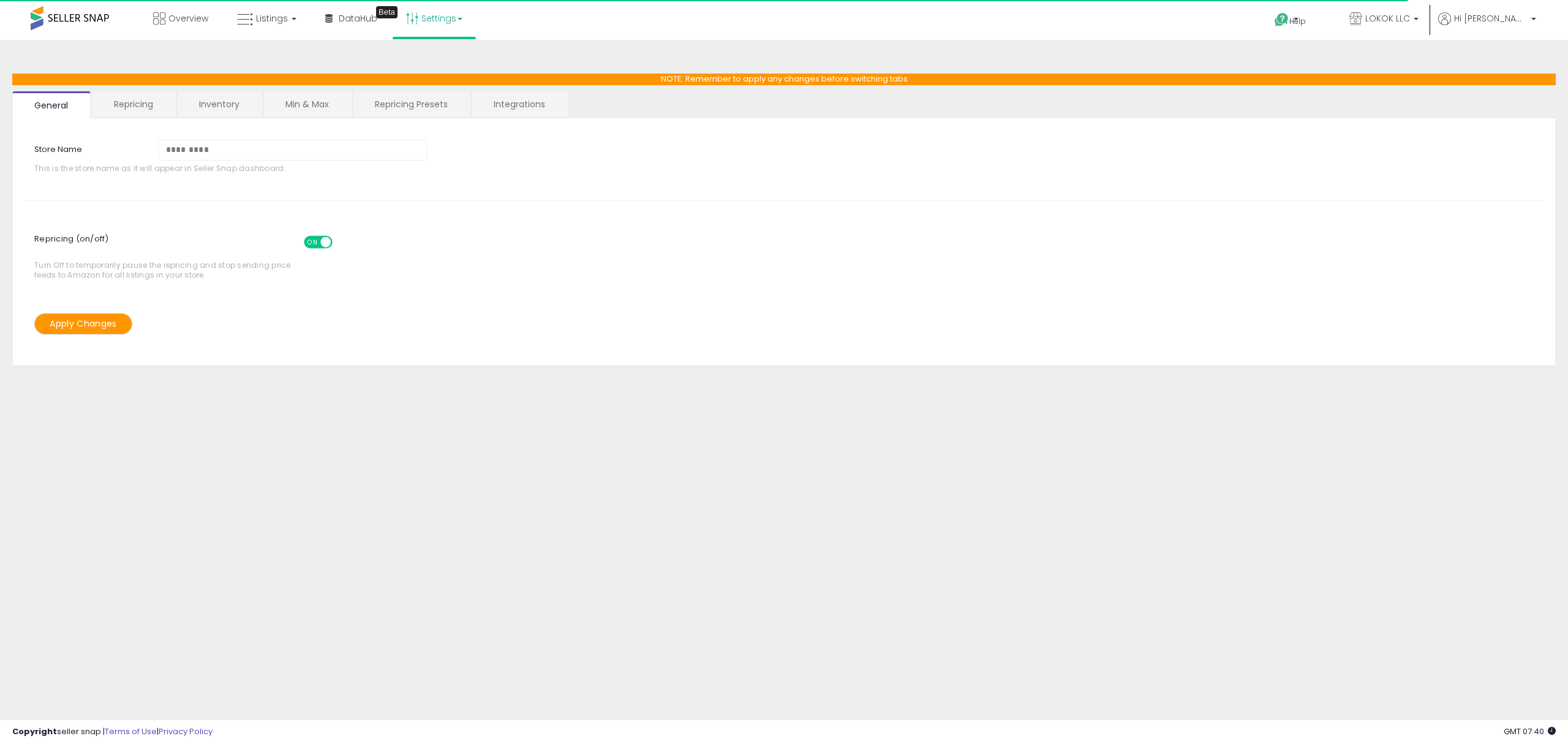
click at [429, 106] on link "Repricing Presets" at bounding box center [411, 104] width 117 height 26
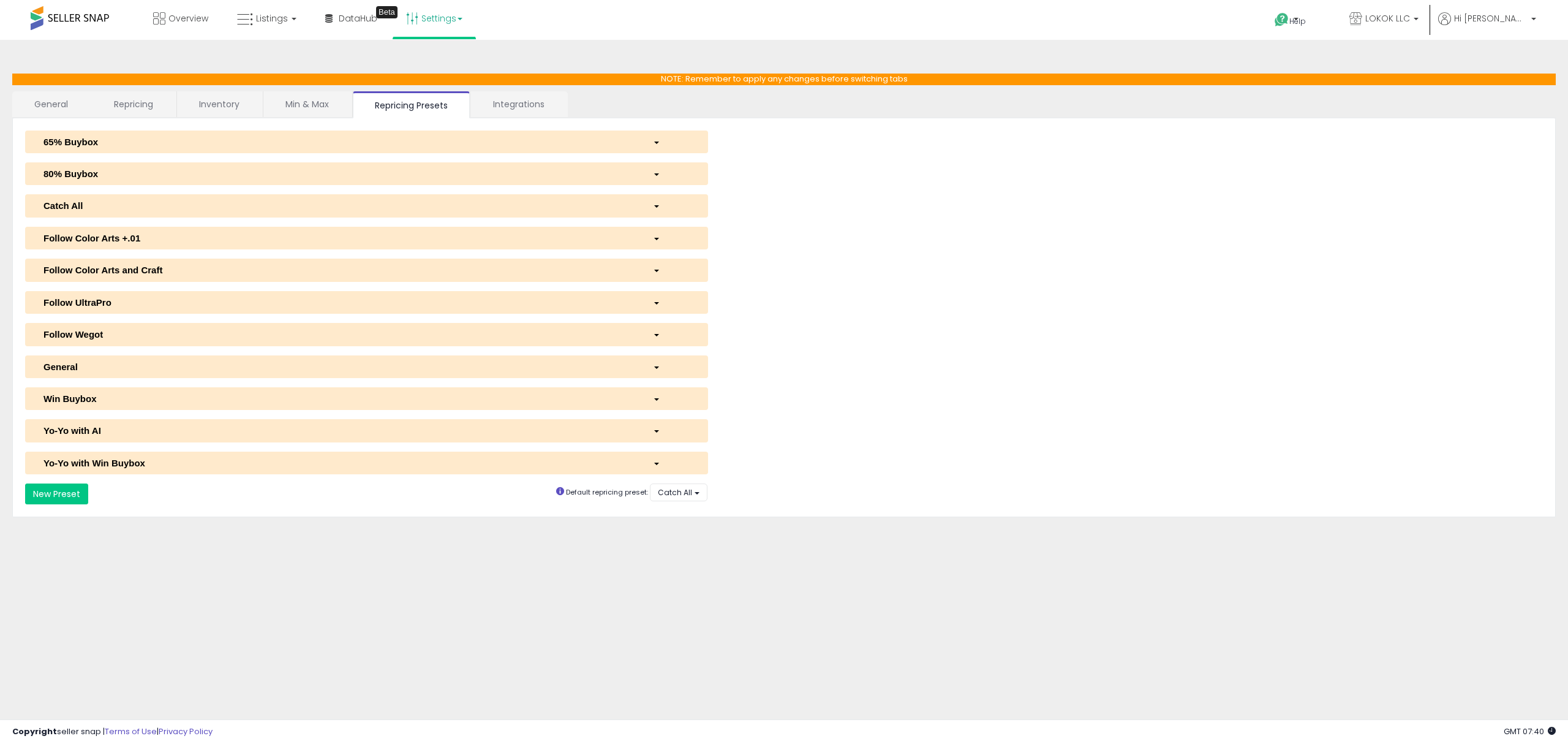
click at [143, 109] on link "Repricing" at bounding box center [134, 104] width 83 height 26
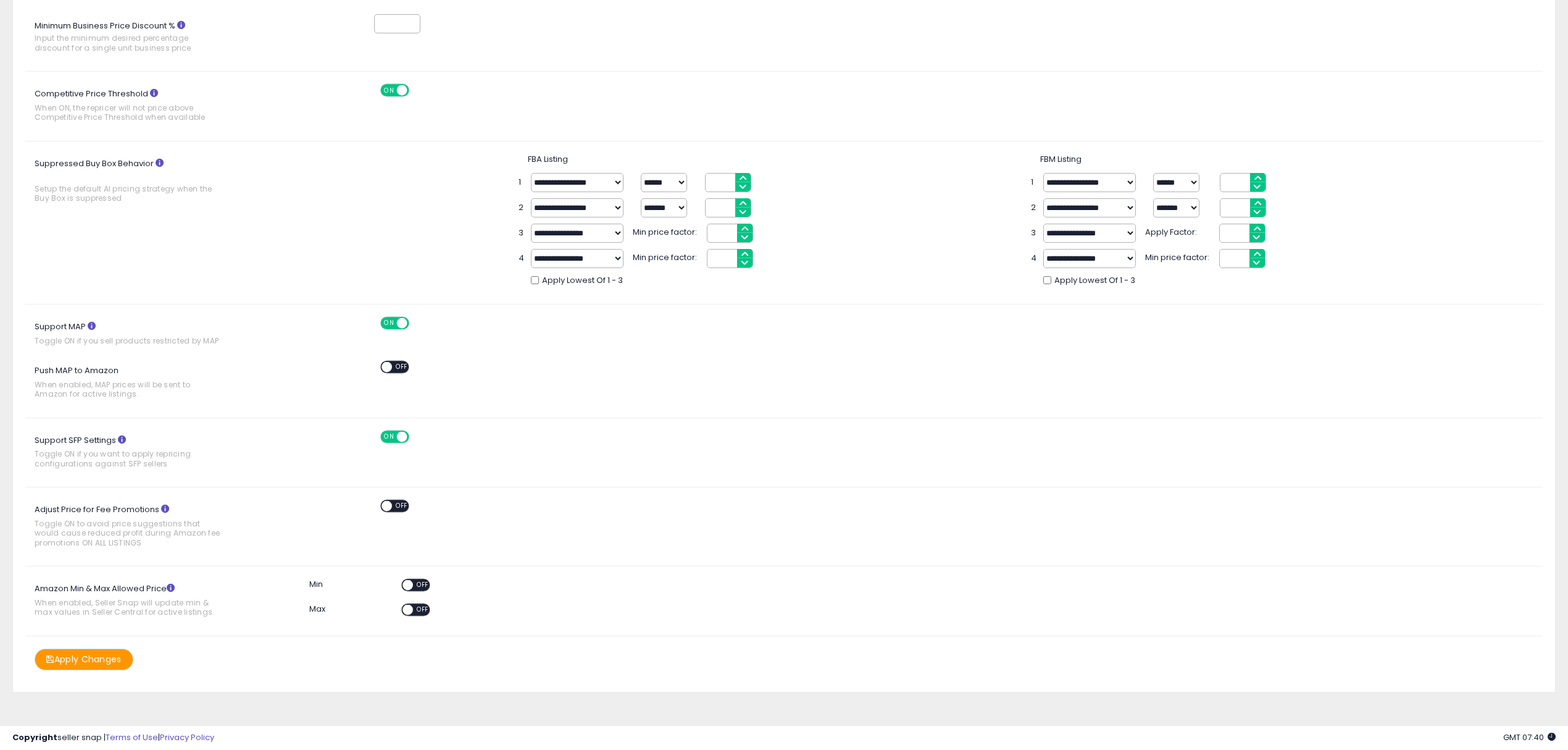
scroll to position [260, 0]
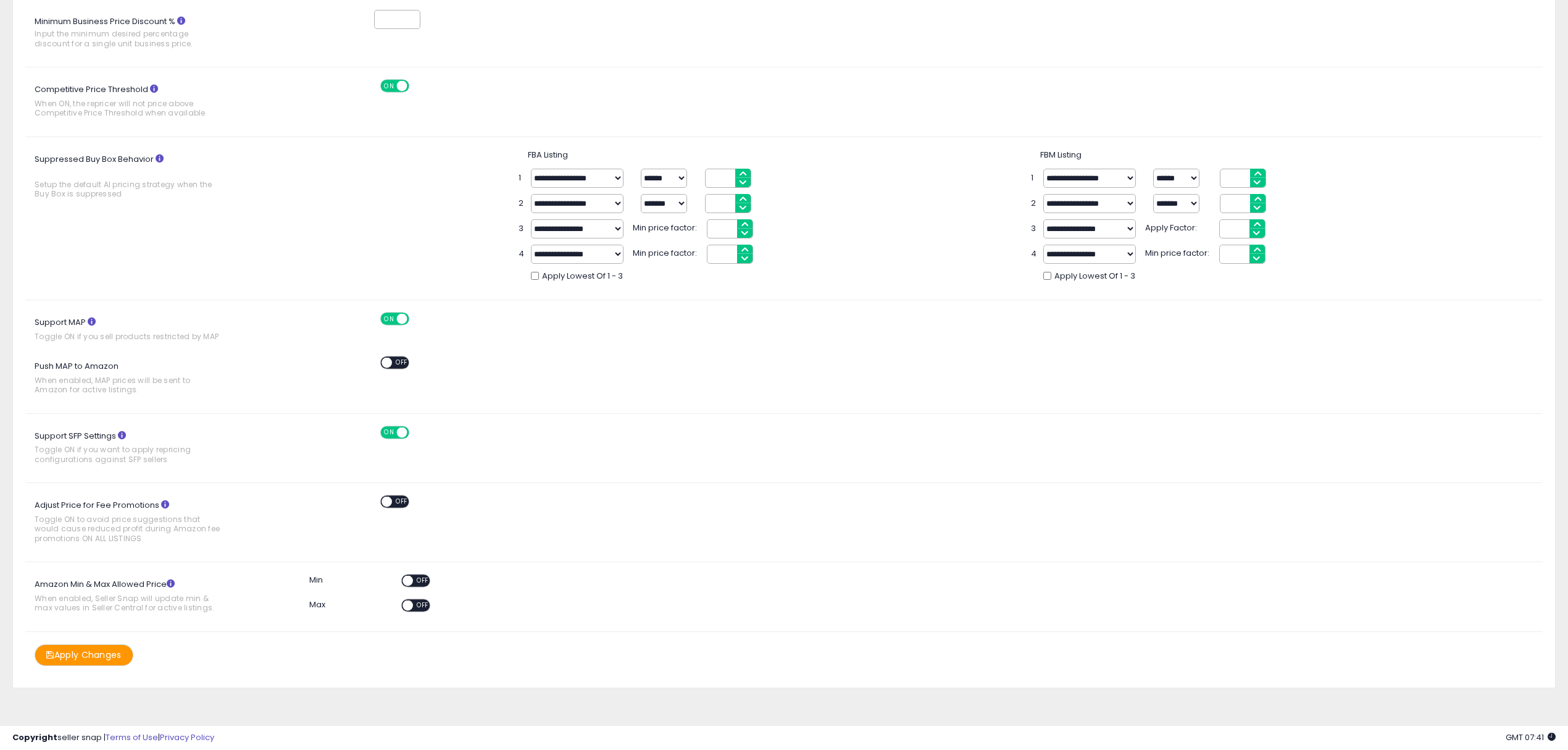
click at [164, 503] on icon at bounding box center [165, 504] width 8 height 8
click at [90, 318] on icon at bounding box center [92, 322] width 8 height 8
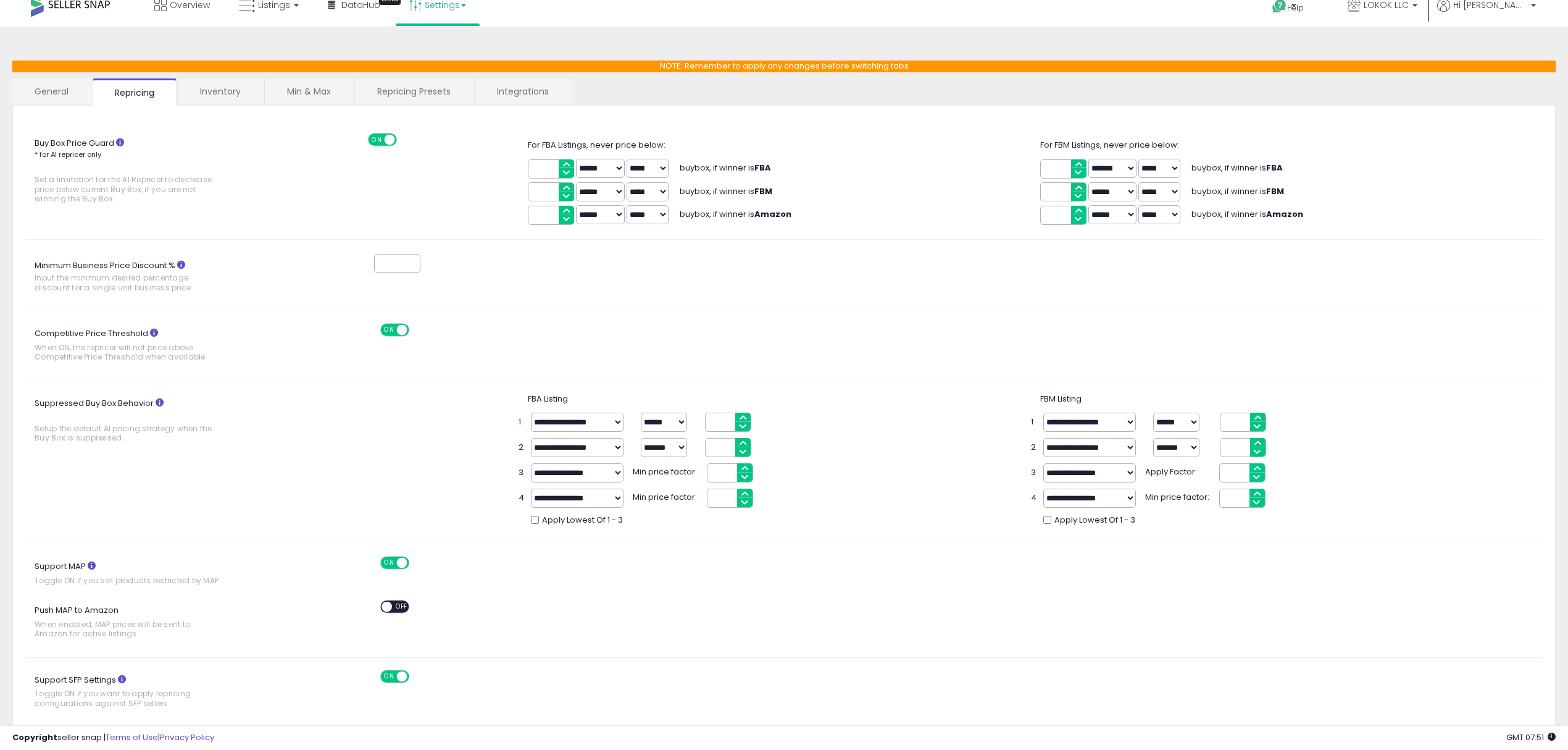
scroll to position [0, 0]
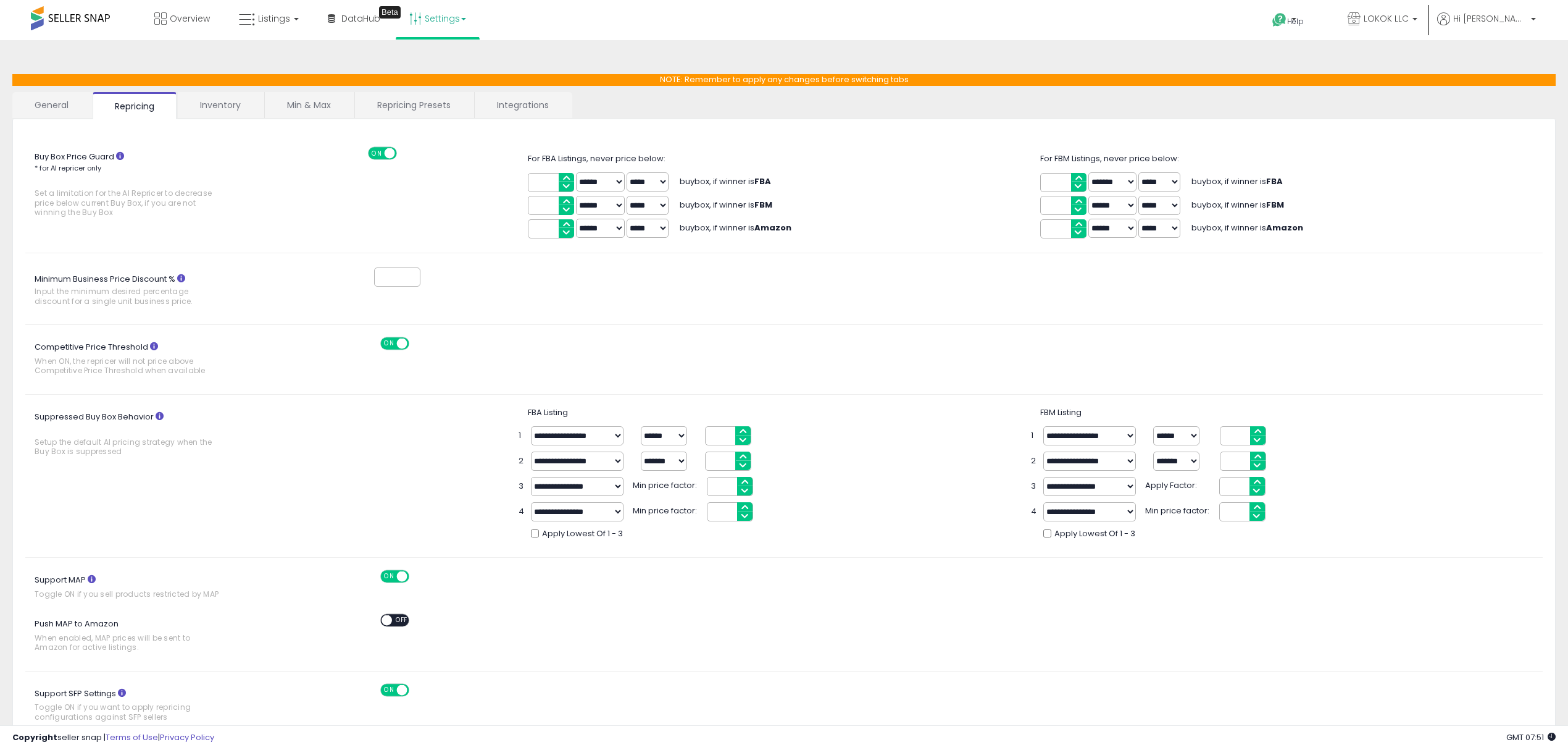
click at [425, 102] on link "Repricing Presets" at bounding box center [414, 105] width 118 height 26
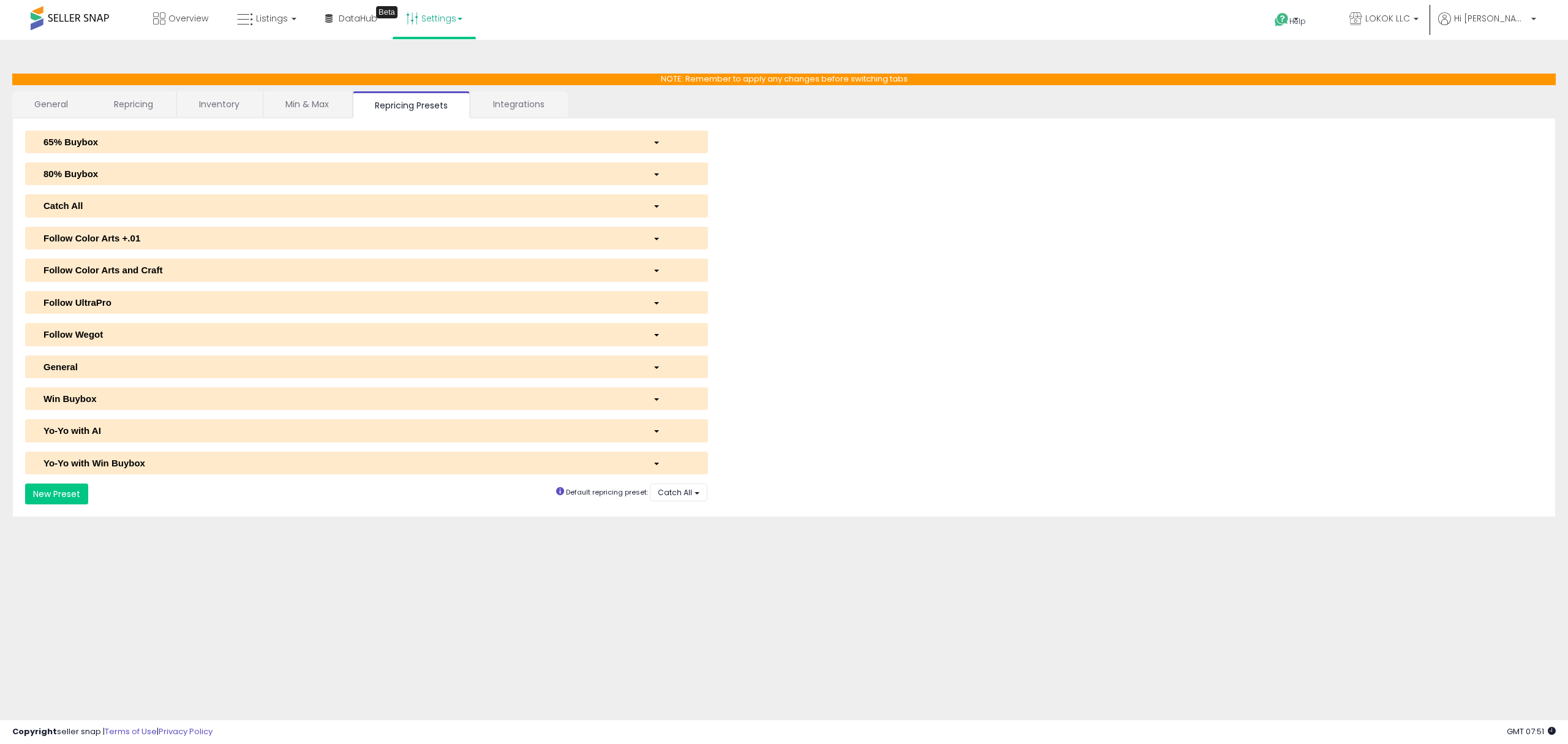
click at [143, 206] on div "Catch All" at bounding box center [339, 205] width 610 height 13
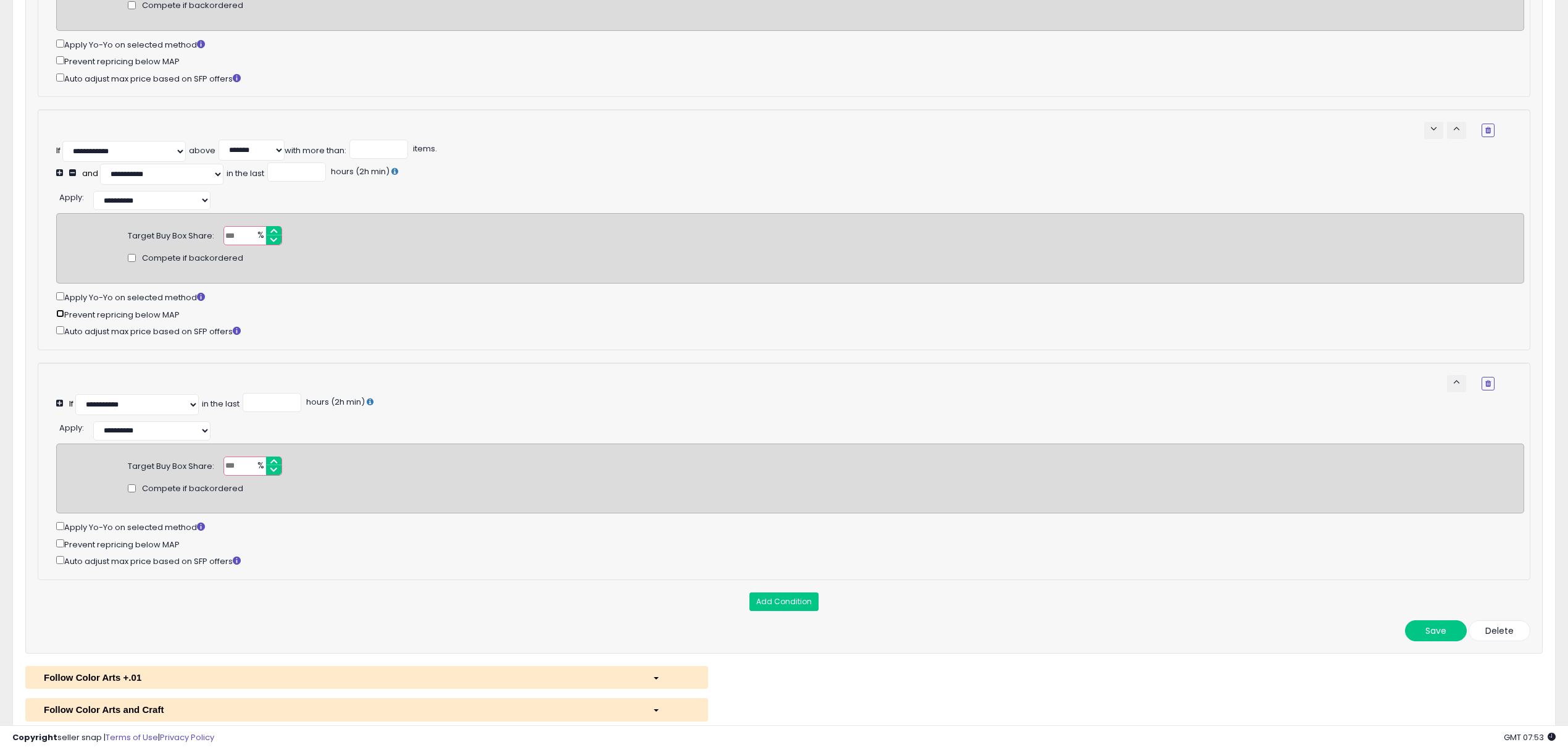
scroll to position [1153, 0]
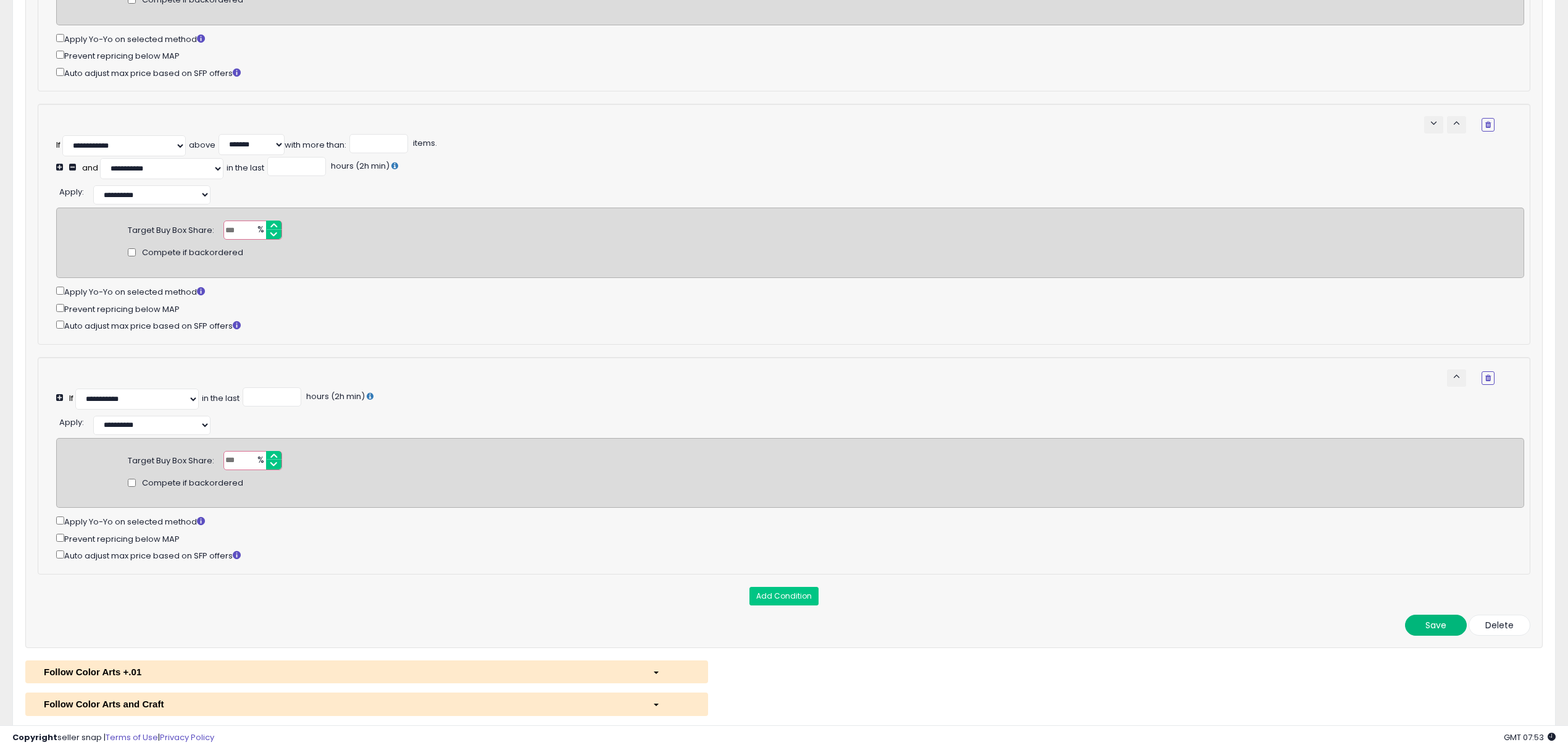
click at [1438, 635] on button "Save" at bounding box center [1435, 625] width 61 height 21
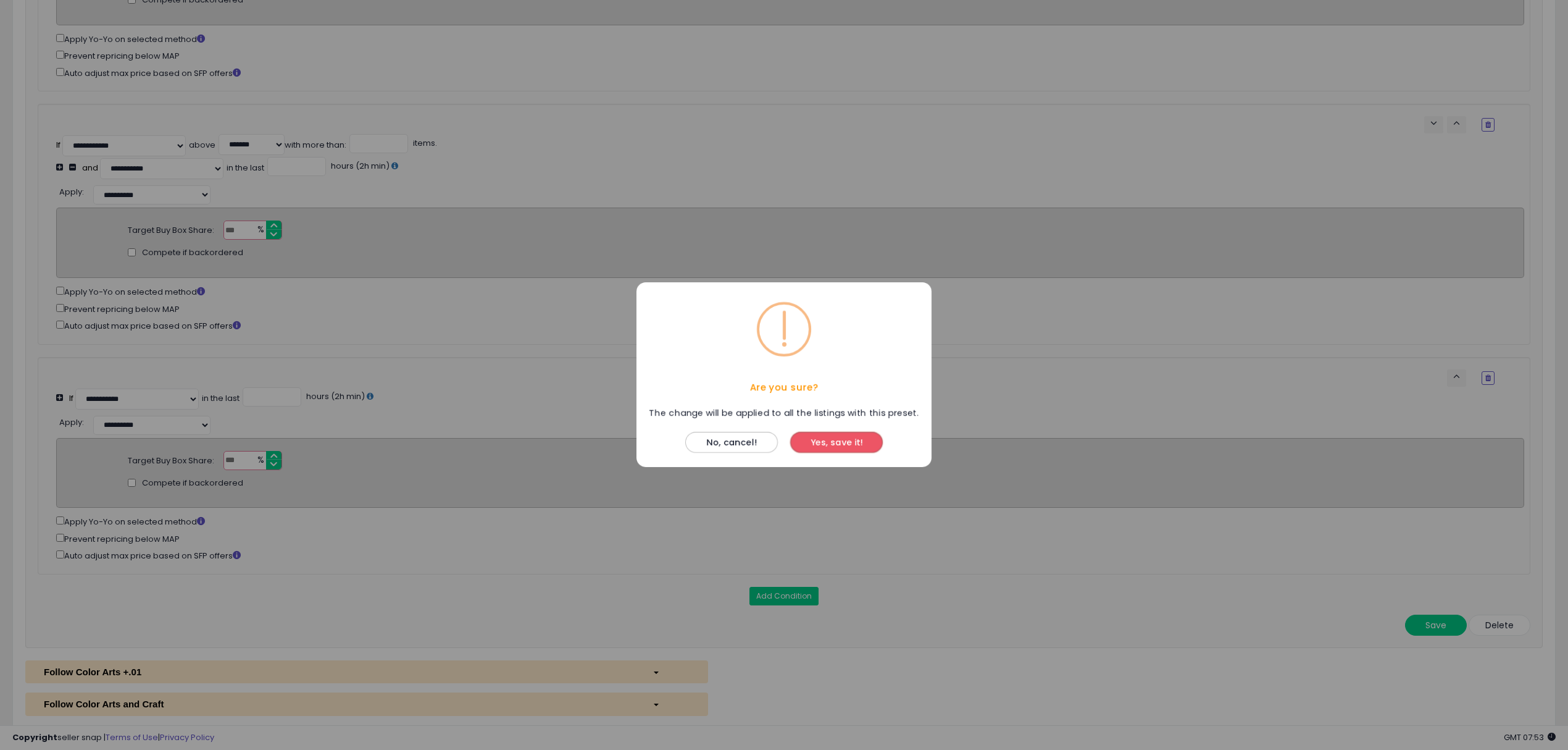
click at [847, 437] on button "Yes, save it!" at bounding box center [836, 443] width 93 height 21
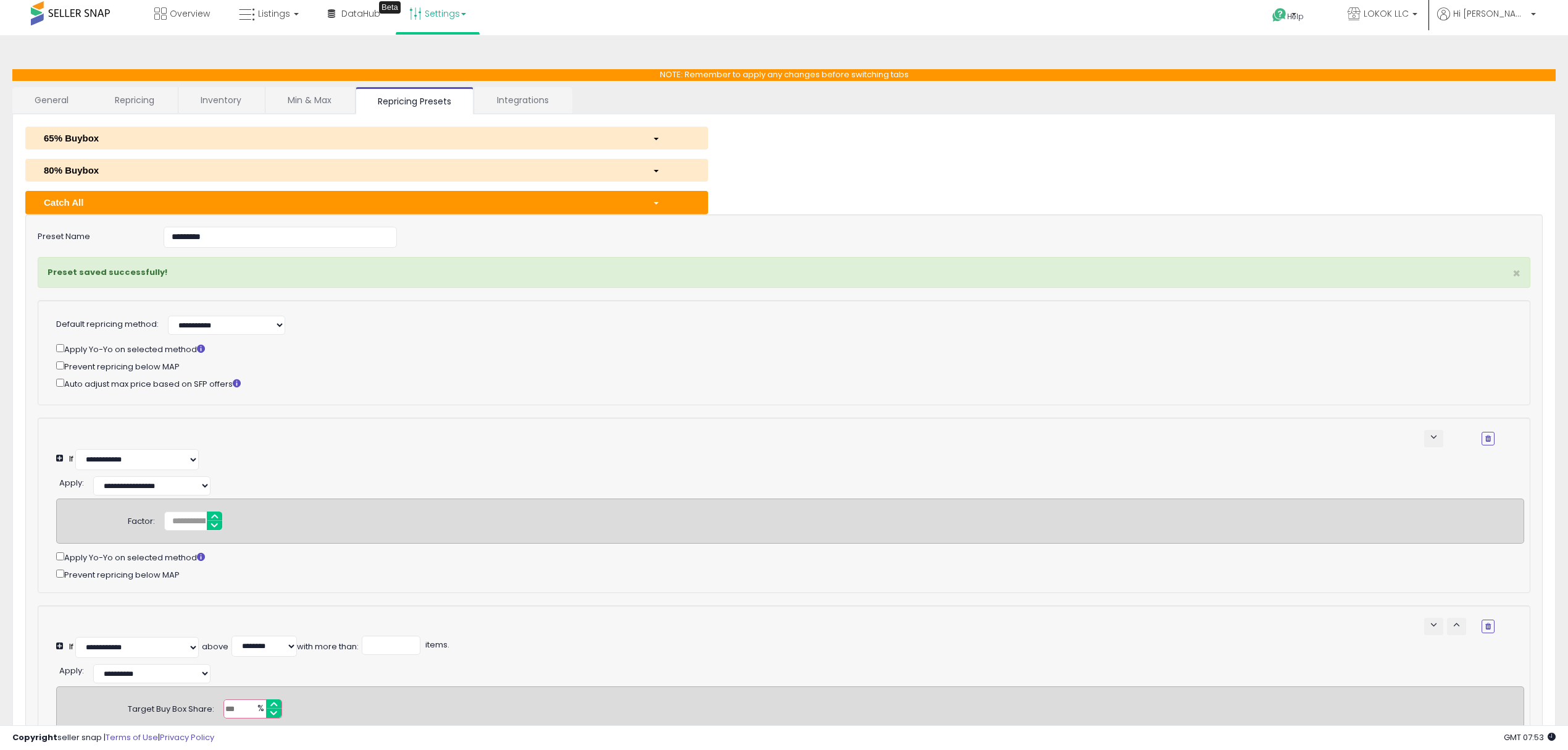
scroll to position [0, 0]
